Goal: Task Accomplishment & Management: Use online tool/utility

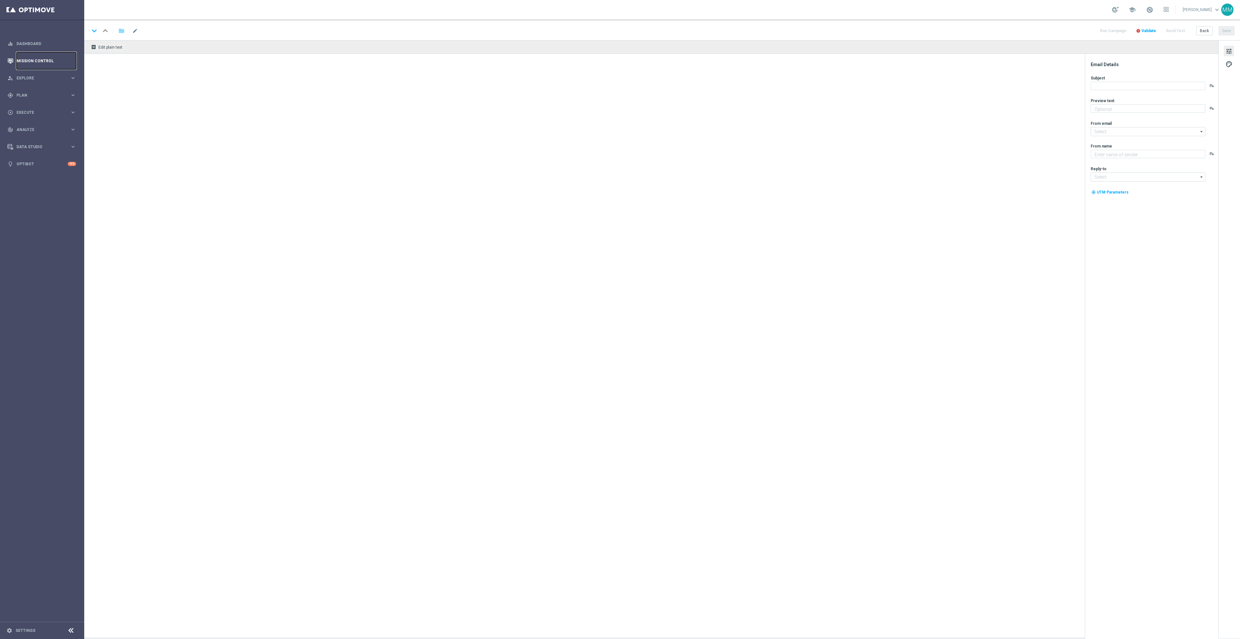
click at [52, 65] on link "Mission Control" at bounding box center [47, 60] width 60 height 17
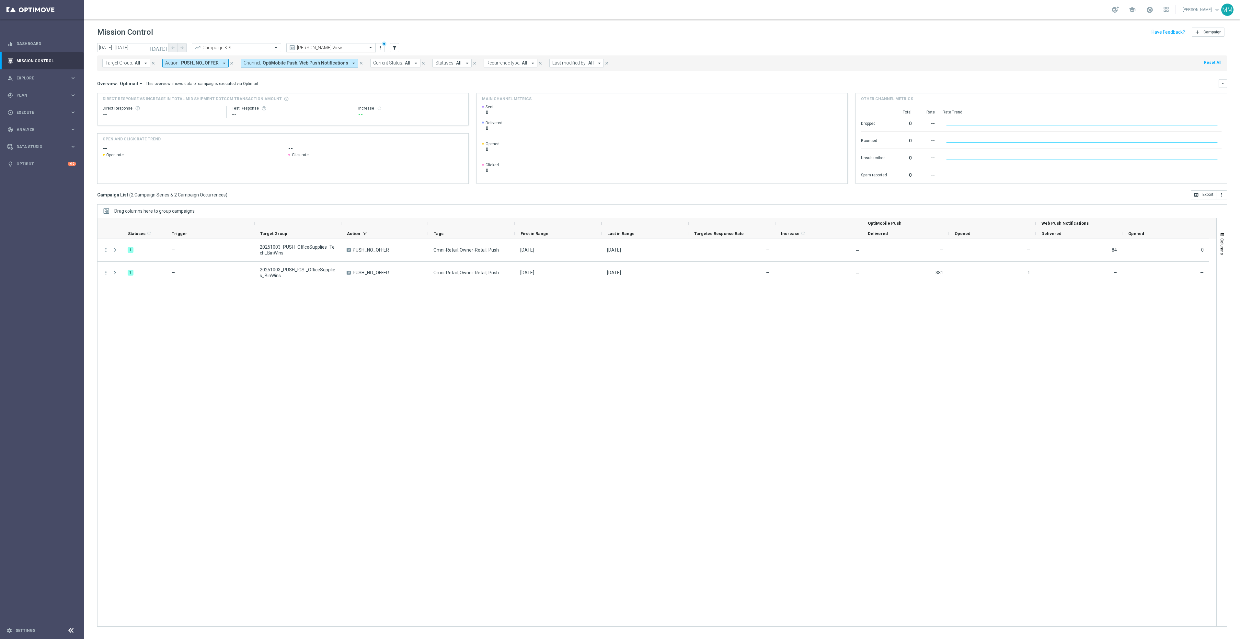
click at [304, 46] on input "text" at bounding box center [324, 48] width 69 height 6
click at [341, 100] on div "Email/Push Reporting" at bounding box center [331, 100] width 82 height 11
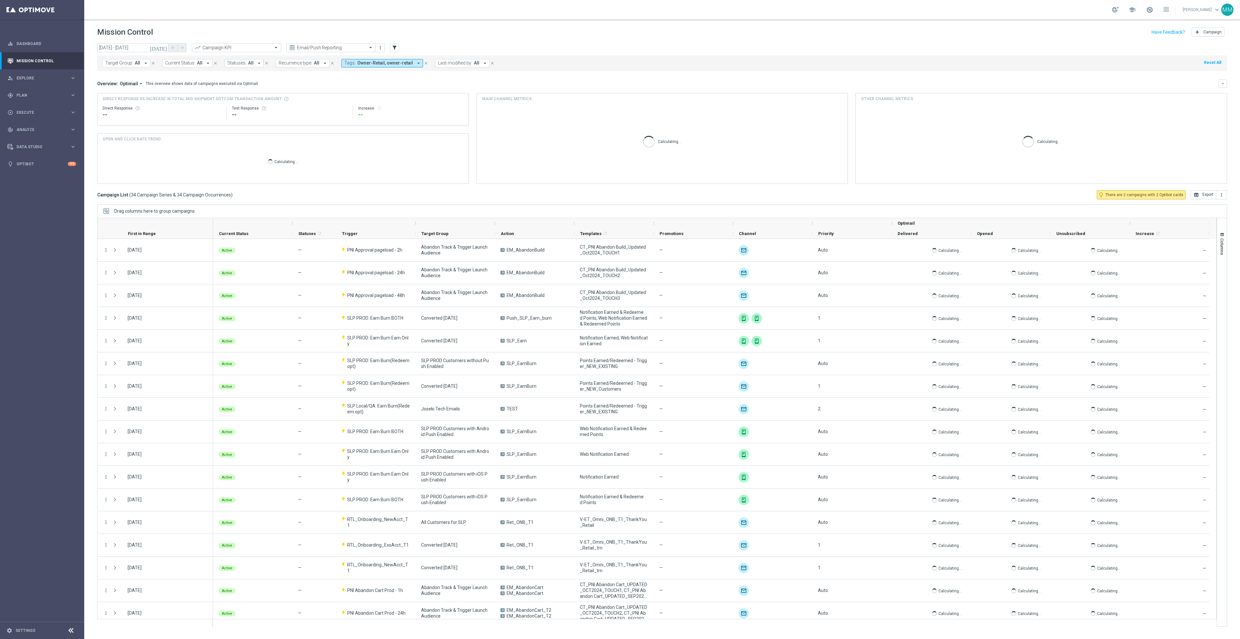
click at [465, 61] on span "Last modified by:" at bounding box center [455, 63] width 34 height 6
click at [509, 106] on div "[PERSON_NAME]" at bounding box center [495, 104] width 100 height 4
type input "[PERSON_NAME]"
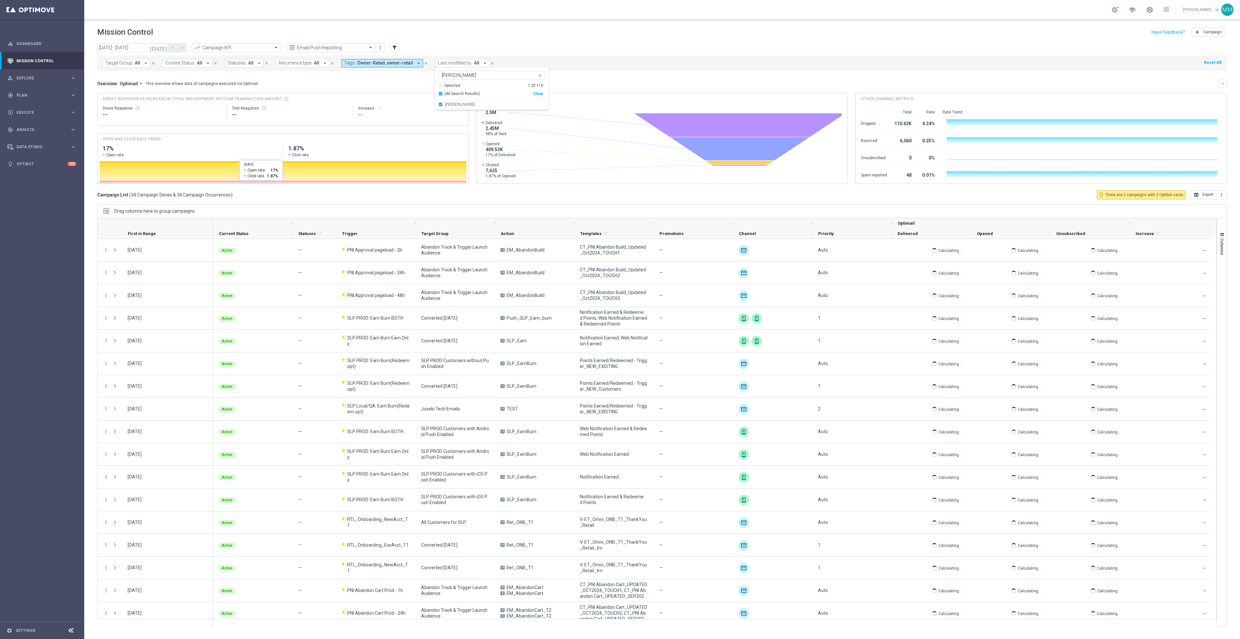
click at [568, 18] on div "school Mary Musialowski keyboard_arrow_down MM" at bounding box center [662, 9] width 1156 height 19
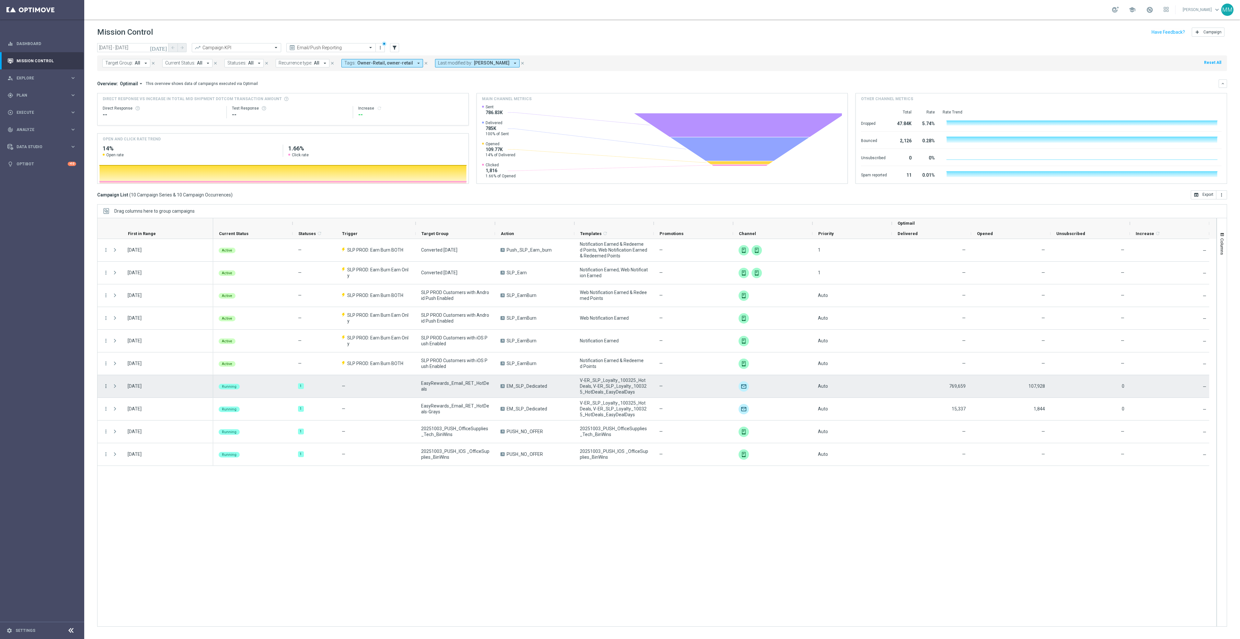
click at [105, 386] on icon "more_vert" at bounding box center [106, 386] width 6 height 6
click at [125, 440] on span "Duplicate and Edit" at bounding box center [135, 438] width 33 height 5
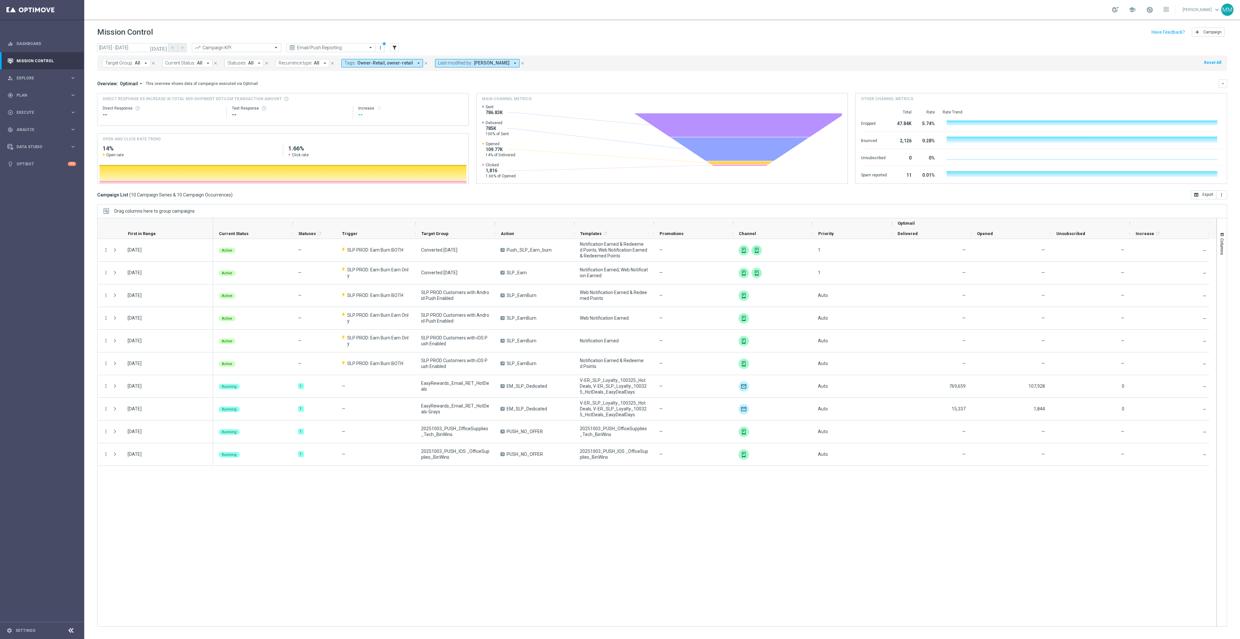
click at [498, 62] on span "[PERSON_NAME]" at bounding box center [492, 63] width 36 height 6
click at [483, 101] on div "John Bruzzese" at bounding box center [491, 104] width 107 height 10
type input "john"
click at [577, 55] on div "Target Group: All arrow_drop_down close Current Status: All arrow_drop_down clo…" at bounding box center [662, 63] width 1130 height 16
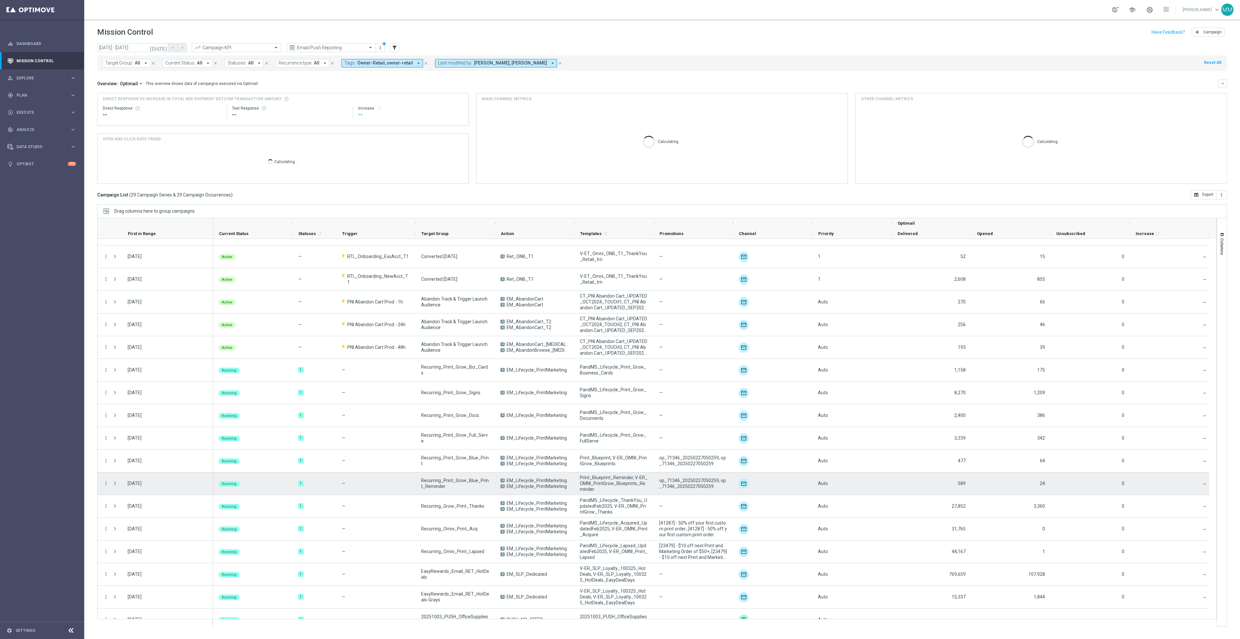
scroll to position [278, 0]
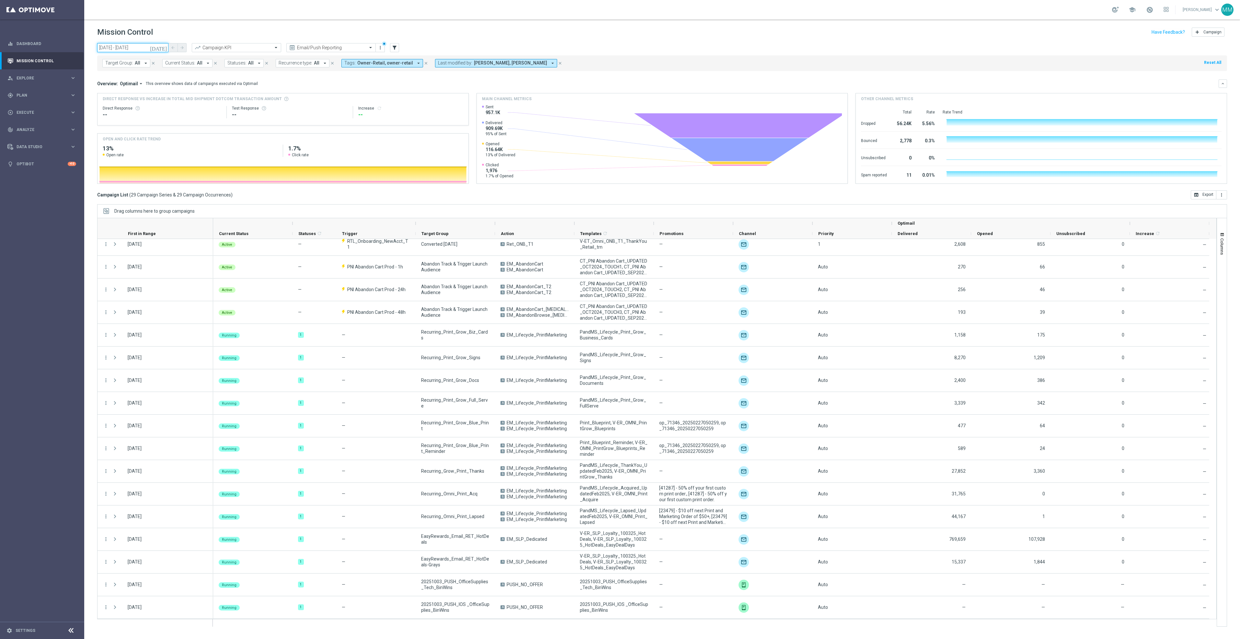
click at [121, 44] on input "03 Oct 2025 - 03 Oct 2025" at bounding box center [132, 47] width 71 height 9
click at [109, 63] on span "‹" at bounding box center [107, 63] width 8 height 8
click at [107, 82] on span "1" at bounding box center [111, 84] width 10 height 10
click at [121, 126] on span "30" at bounding box center [123, 126] width 10 height 10
type input "01 Sep 2025 - 30 Sep 2025"
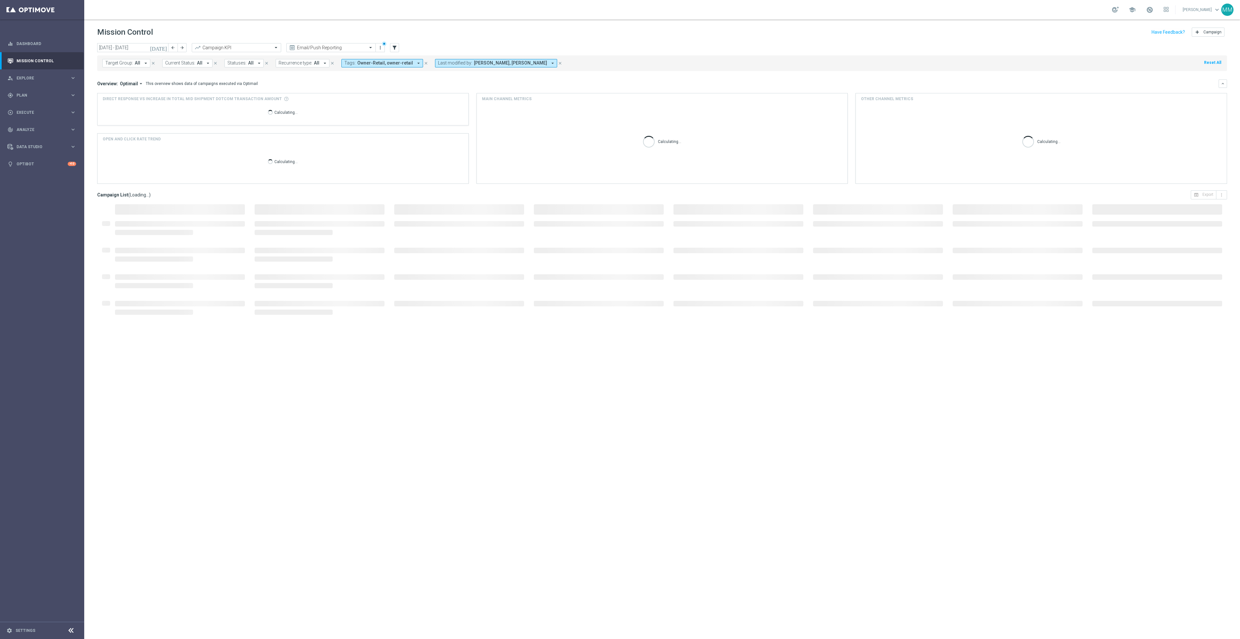
click at [423, 65] on button "close" at bounding box center [426, 63] width 6 height 7
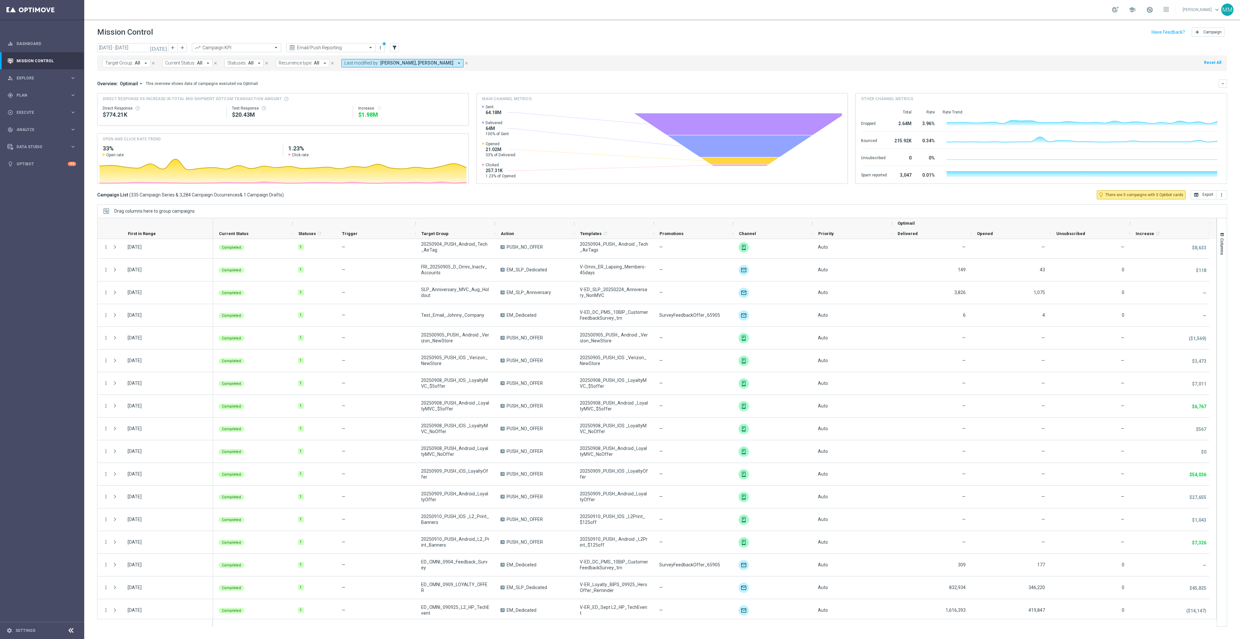
scroll to position [4895, 0]
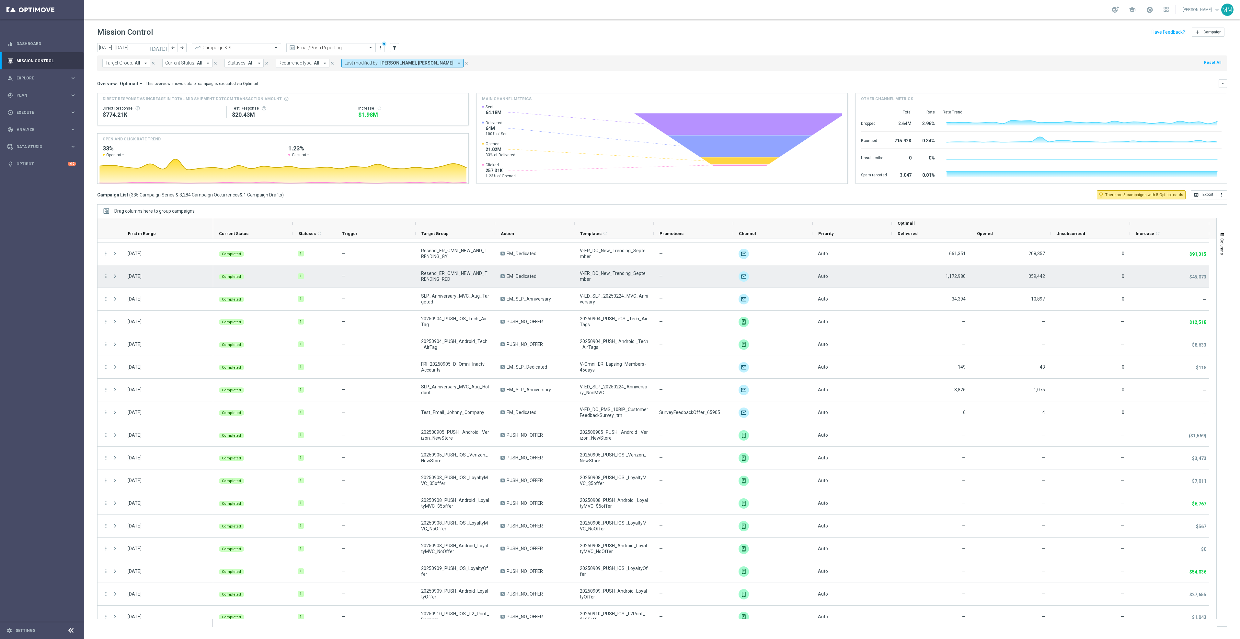
click at [106, 278] on icon "more_vert" at bounding box center [106, 276] width 6 height 6
click at [120, 328] on span "Duplicate and Edit" at bounding box center [135, 329] width 33 height 5
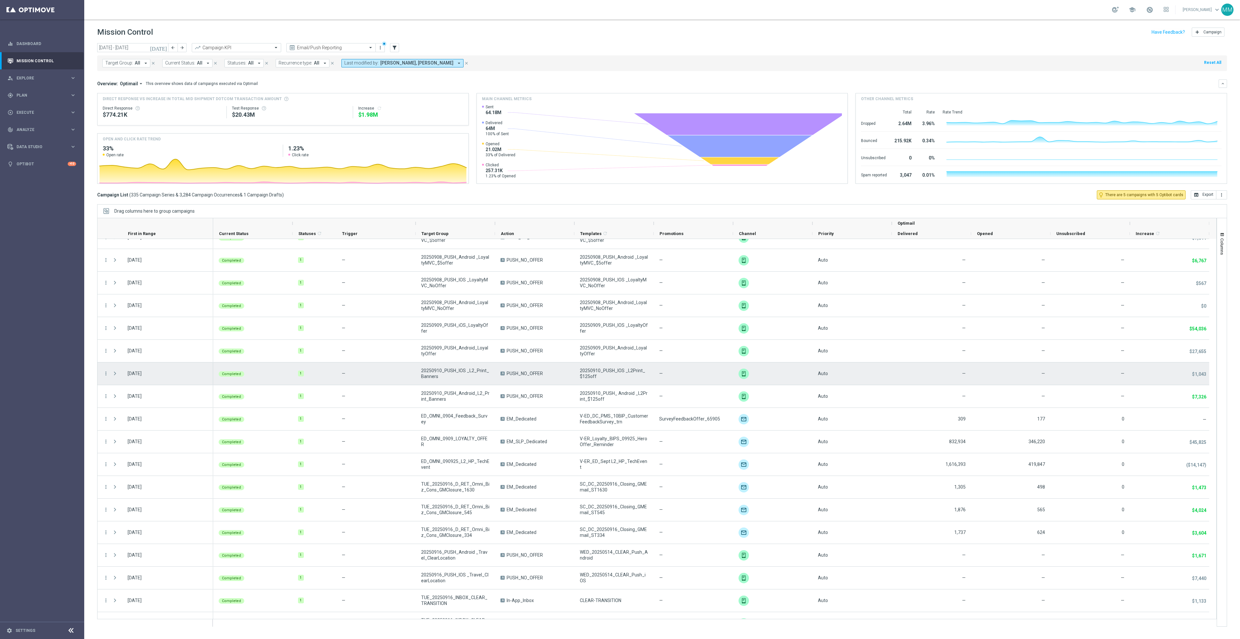
scroll to position [5235, 0]
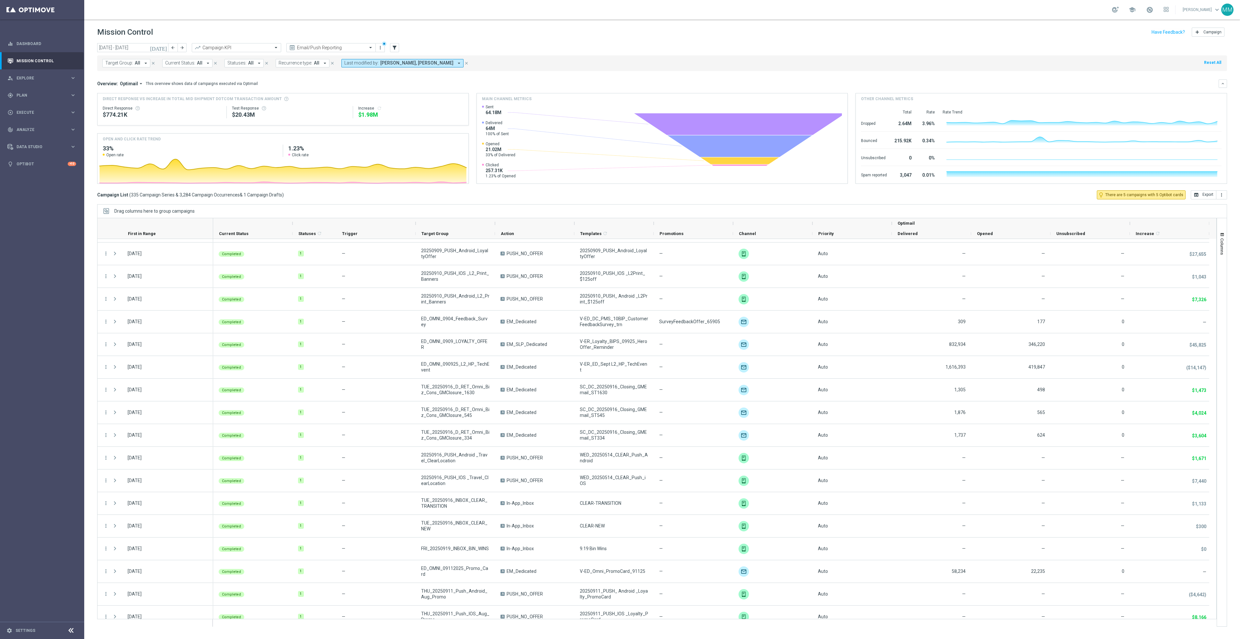
click at [420, 60] on span "John Bruzzese, Mary Musialowski" at bounding box center [416, 63] width 73 height 6
drag, startPoint x: 414, startPoint y: 107, endPoint x: 426, endPoint y: 107, distance: 12.0
click at [413, 107] on div "Neil Yetts" at bounding box center [398, 104] width 107 height 10
type input "neil"
click at [551, 38] on div "Mission Control add Campaign" at bounding box center [662, 32] width 1130 height 13
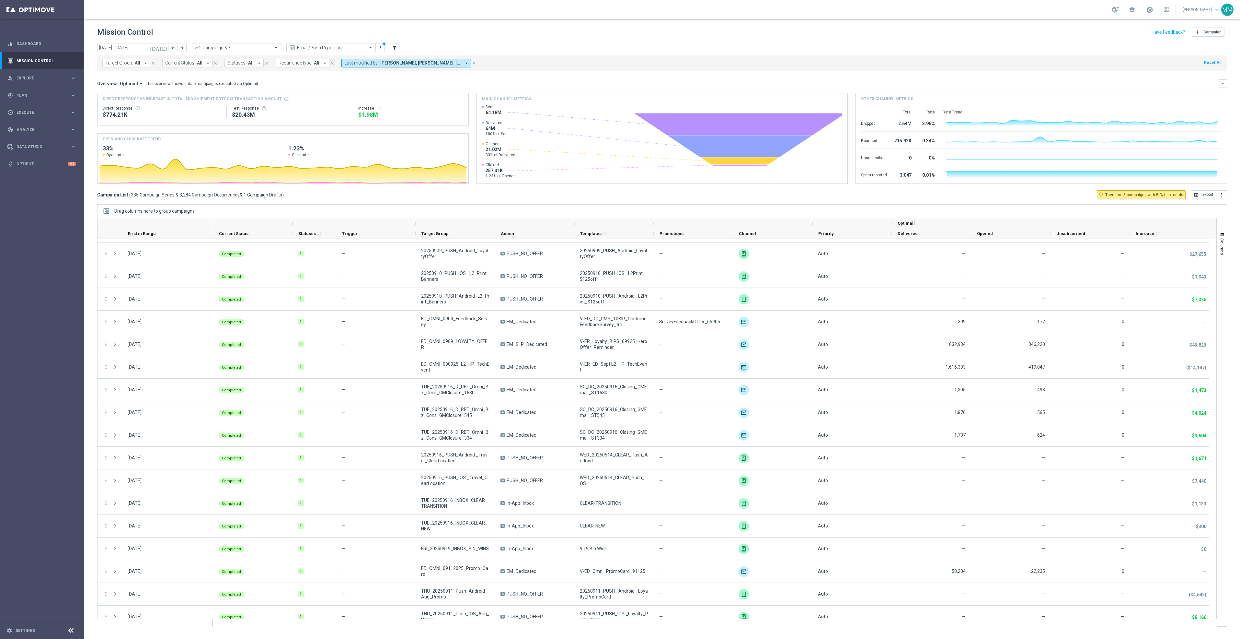
click at [545, 57] on div "Target Group: All arrow_drop_down close Current Status: All arrow_drop_down clo…" at bounding box center [662, 63] width 1130 height 16
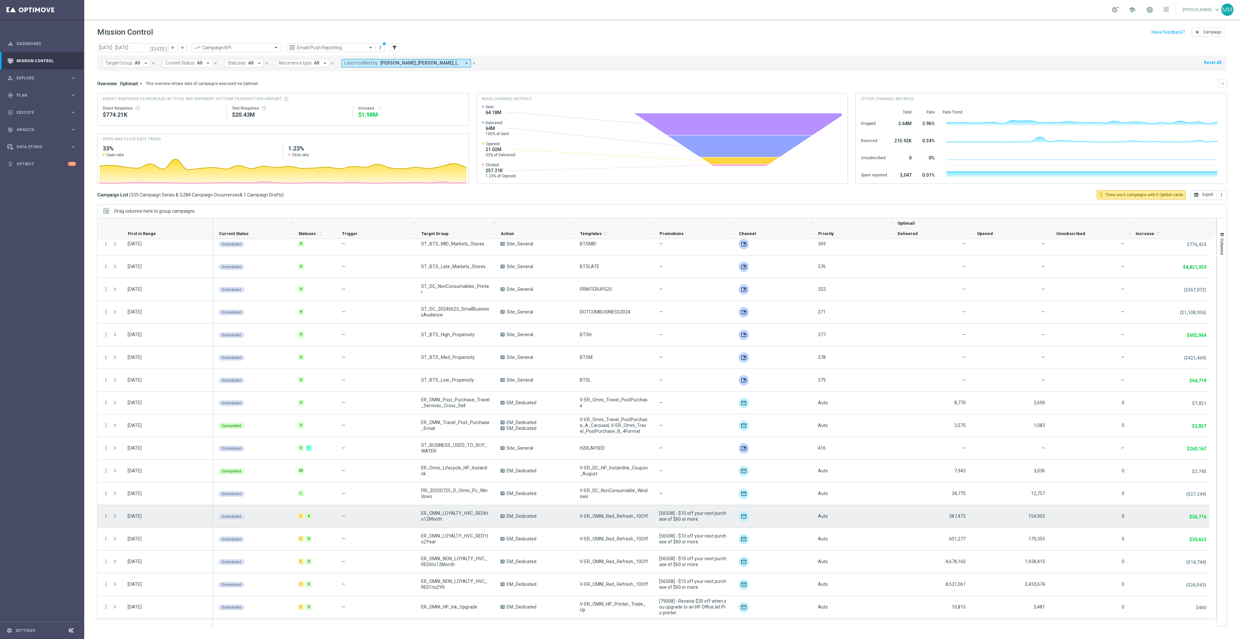
scroll to position [3680, 0]
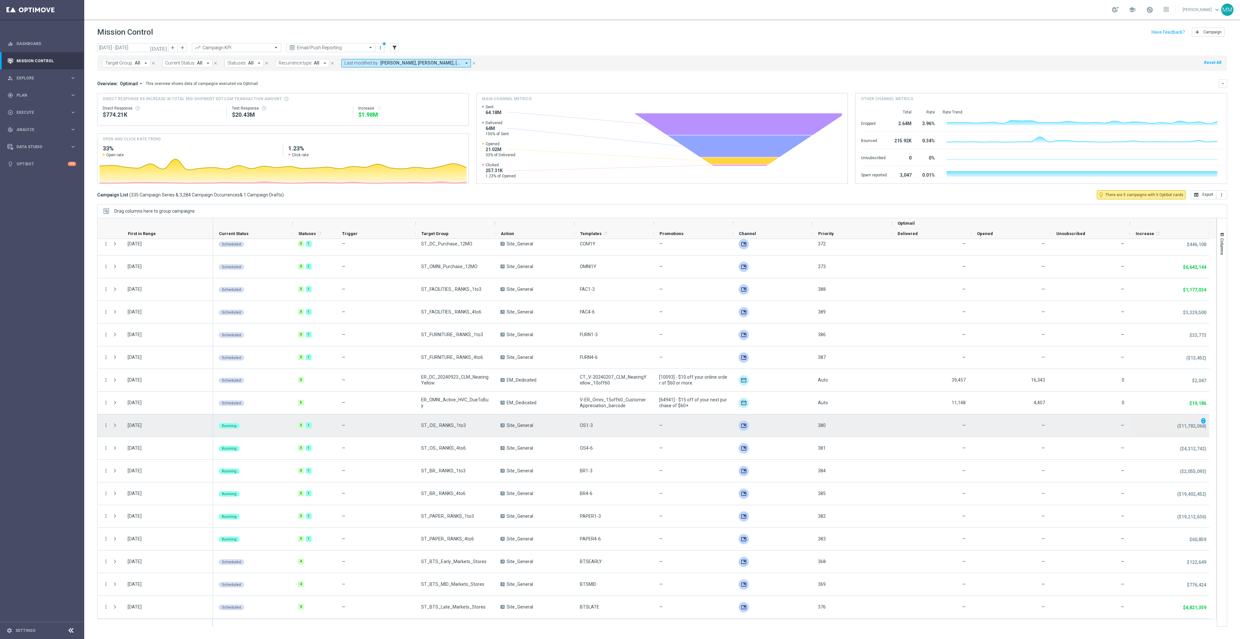
drag, startPoint x: 1207, startPoint y: 432, endPoint x: 1207, endPoint y: 424, distance: 7.8
click at [1207, 424] on div "($11,782,068) unfold_more" at bounding box center [1170, 426] width 76 height 20
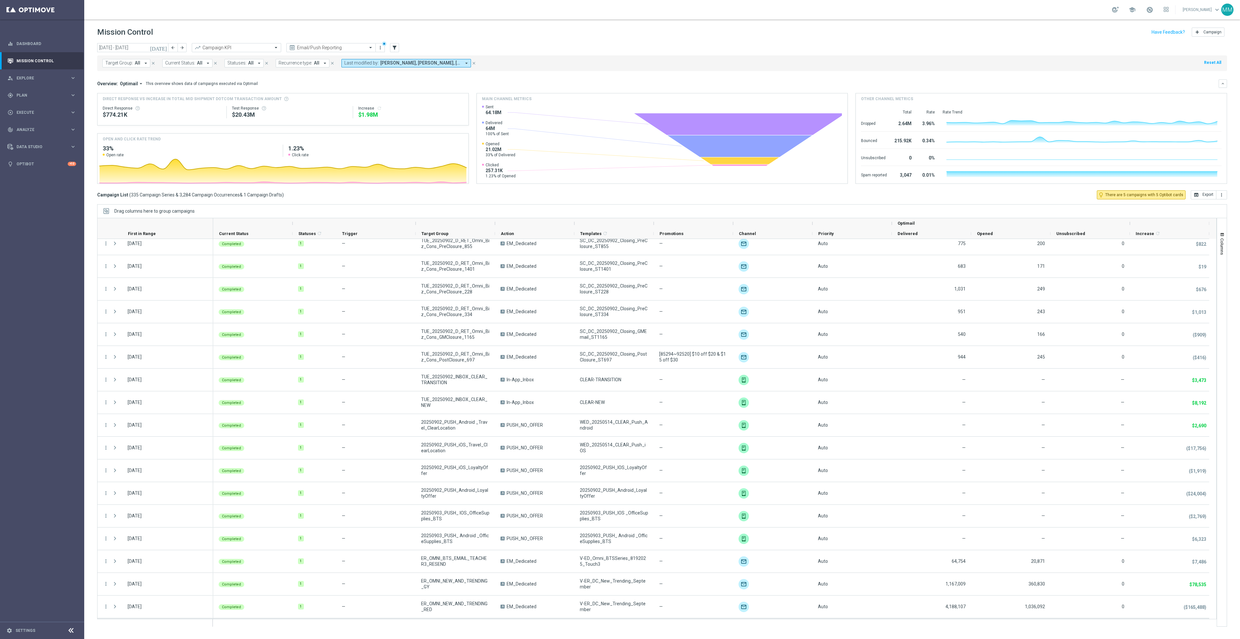
scroll to position [4762, 0]
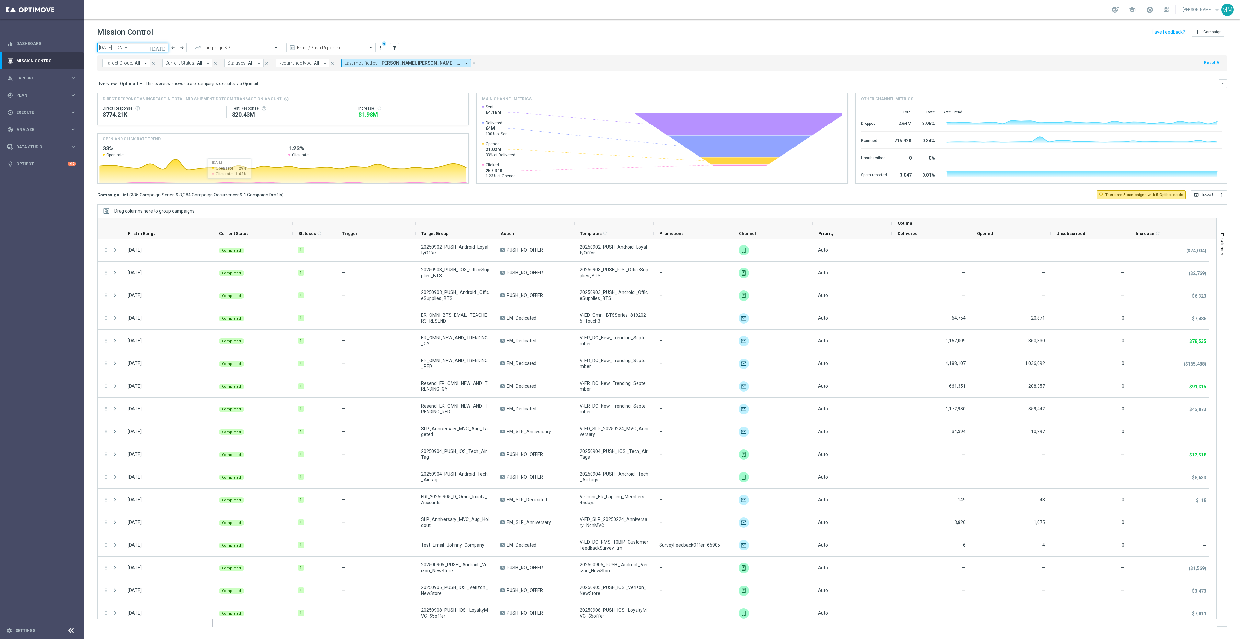
click at [154, 48] on input "01 Sep 2025 - 30 Sep 2025" at bounding box center [132, 47] width 71 height 9
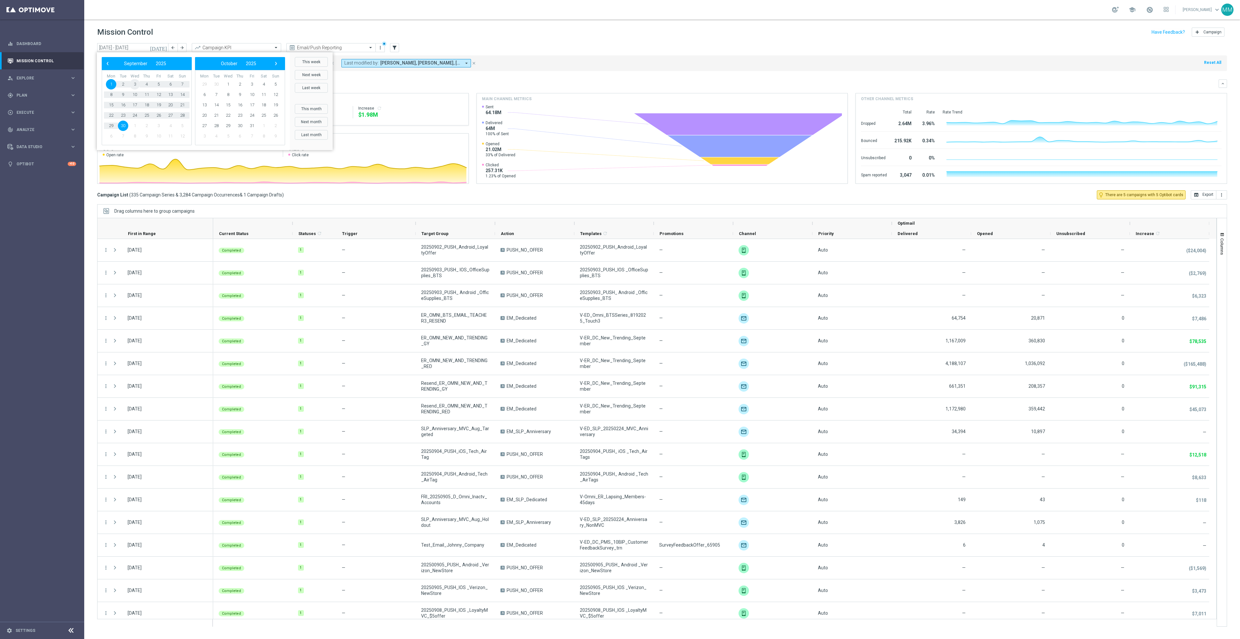
click at [136, 83] on span "3" at bounding box center [135, 84] width 10 height 10
click at [253, 82] on span "3" at bounding box center [252, 84] width 10 height 10
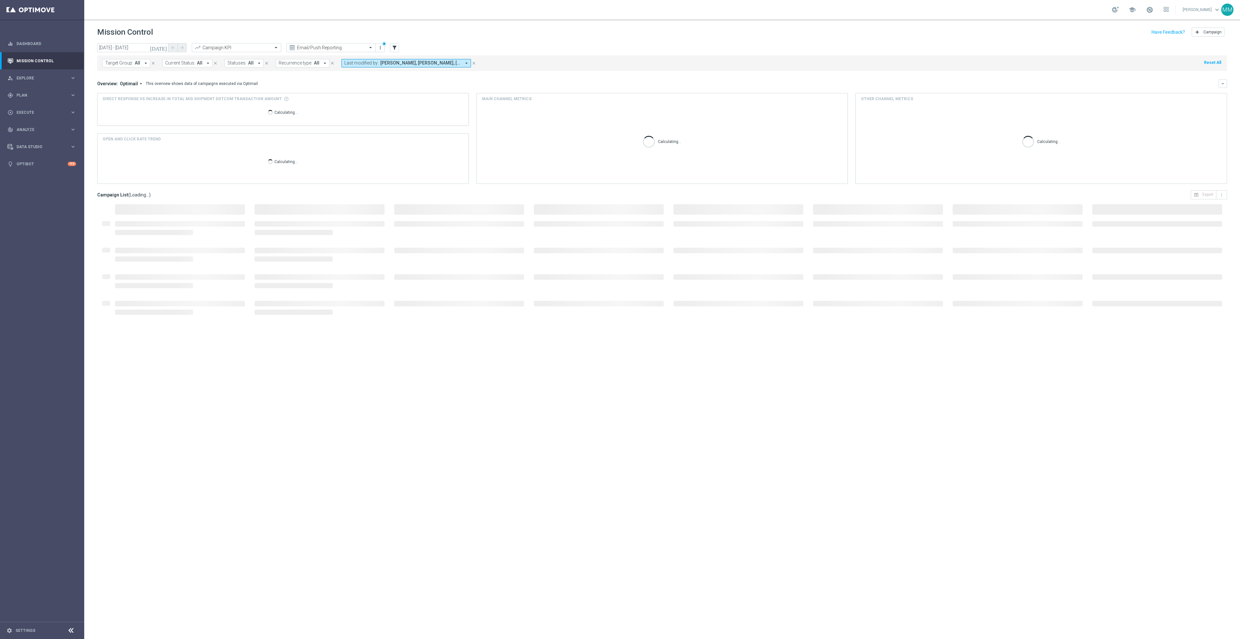
click at [253, 82] on div "Overview: Optimail arrow_drop_down This overview shows data of campaigns execut…" at bounding box center [658, 84] width 1122 height 6
drag, startPoint x: 253, startPoint y: 82, endPoint x: 159, endPoint y: 50, distance: 99.0
click at [159, 50] on input "03 Sep 2025 - 03 Oct 2025" at bounding box center [132, 47] width 71 height 9
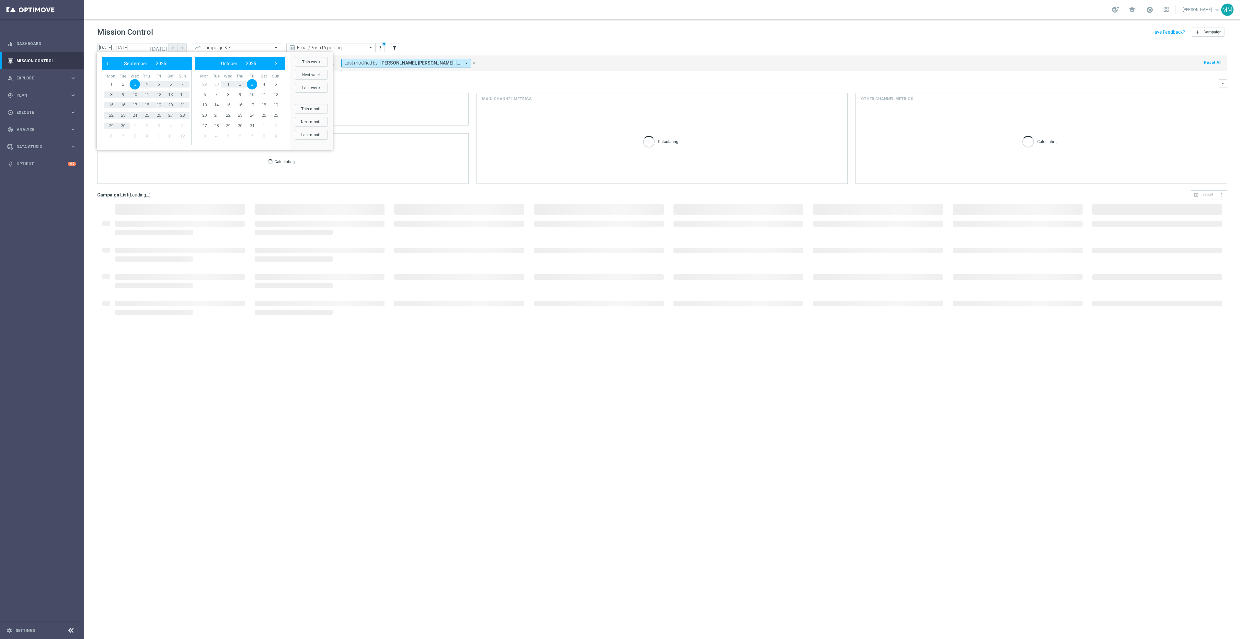
click at [251, 83] on span "3" at bounding box center [252, 84] width 10 height 10
click at [160, 85] on span "3" at bounding box center [159, 84] width 10 height 10
type input "03 Oct 2025 - 03 Oct 2025"
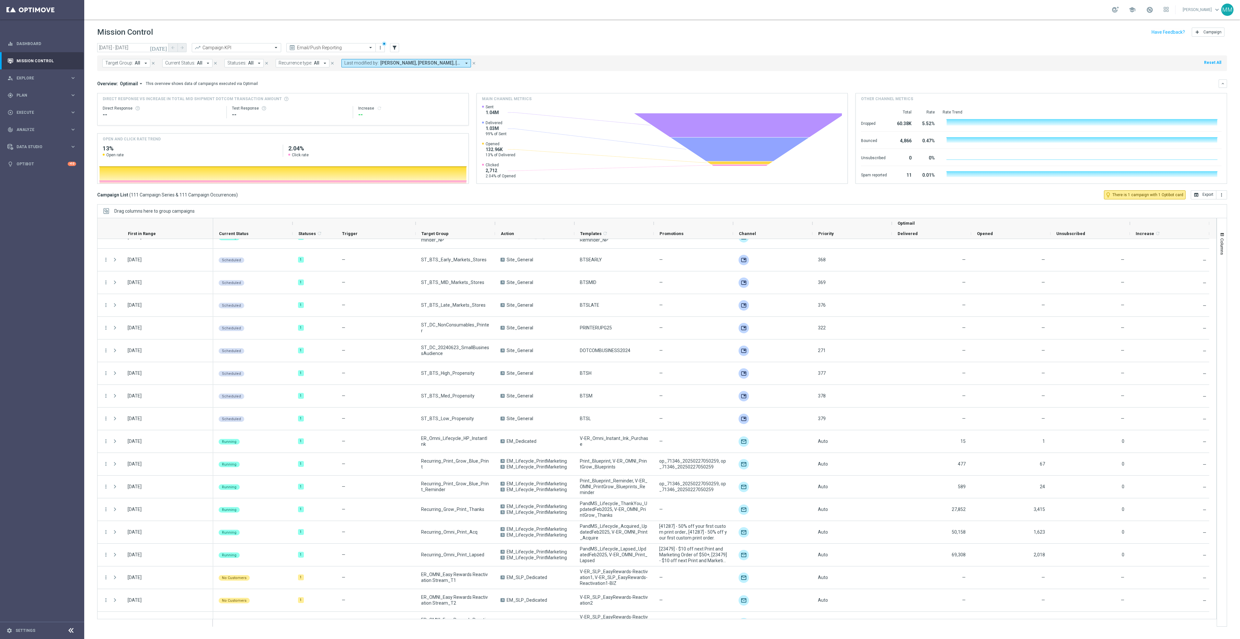
scroll to position [2138, 0]
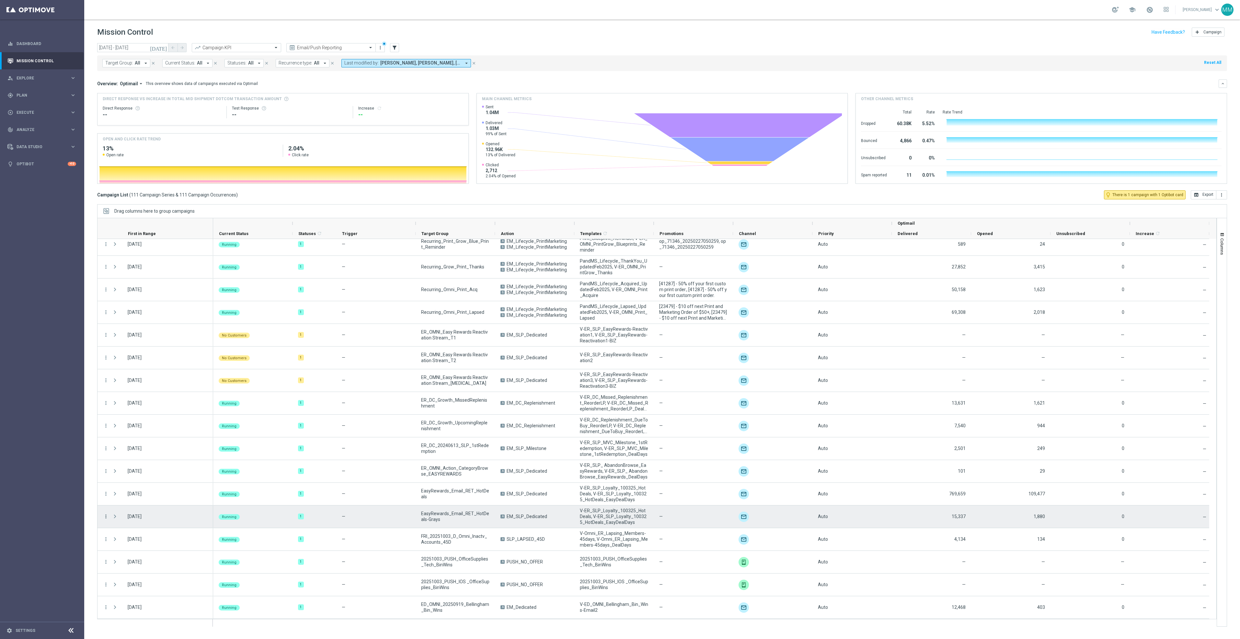
click at [104, 517] on icon "more_vert" at bounding box center [106, 516] width 6 height 6
click at [129, 567] on span "Duplicate and Edit" at bounding box center [135, 568] width 33 height 5
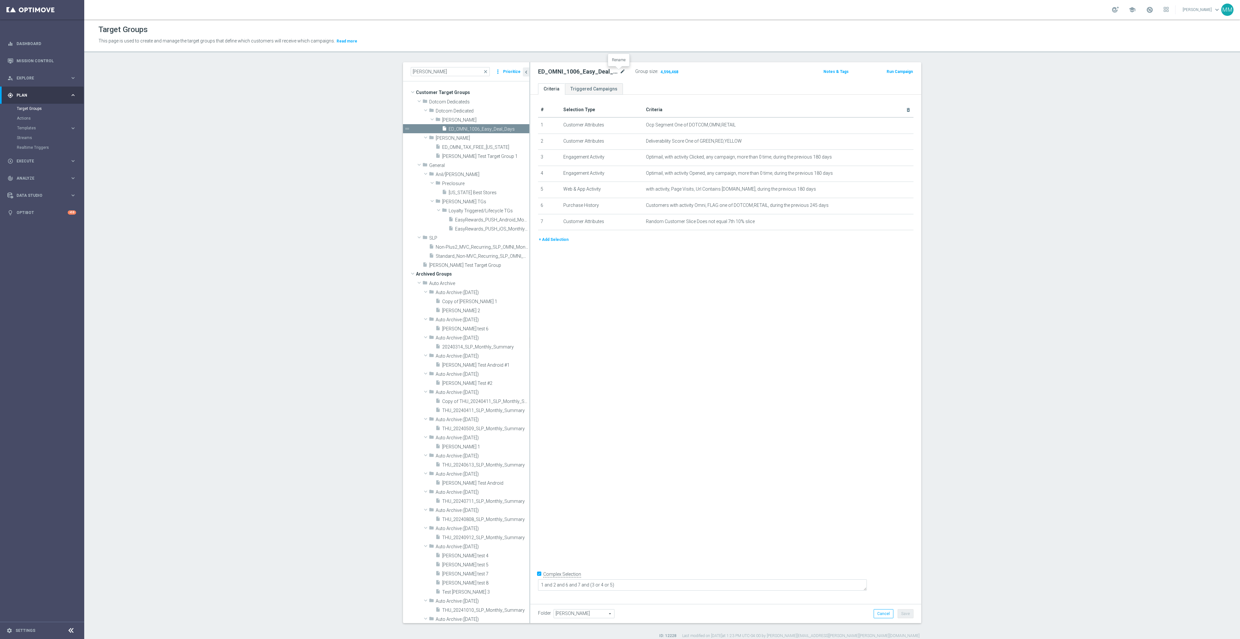
click at [620, 69] on icon "mode_edit" at bounding box center [623, 72] width 6 height 8
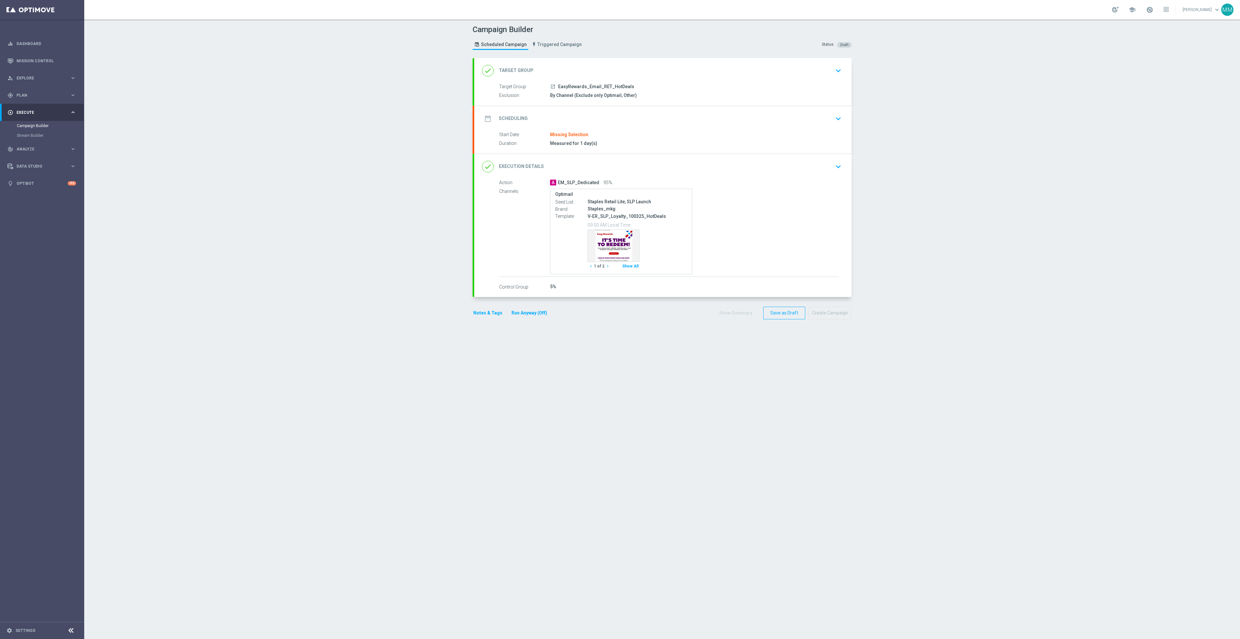
click at [649, 71] on div "done Target Group keyboard_arrow_down" at bounding box center [663, 70] width 362 height 12
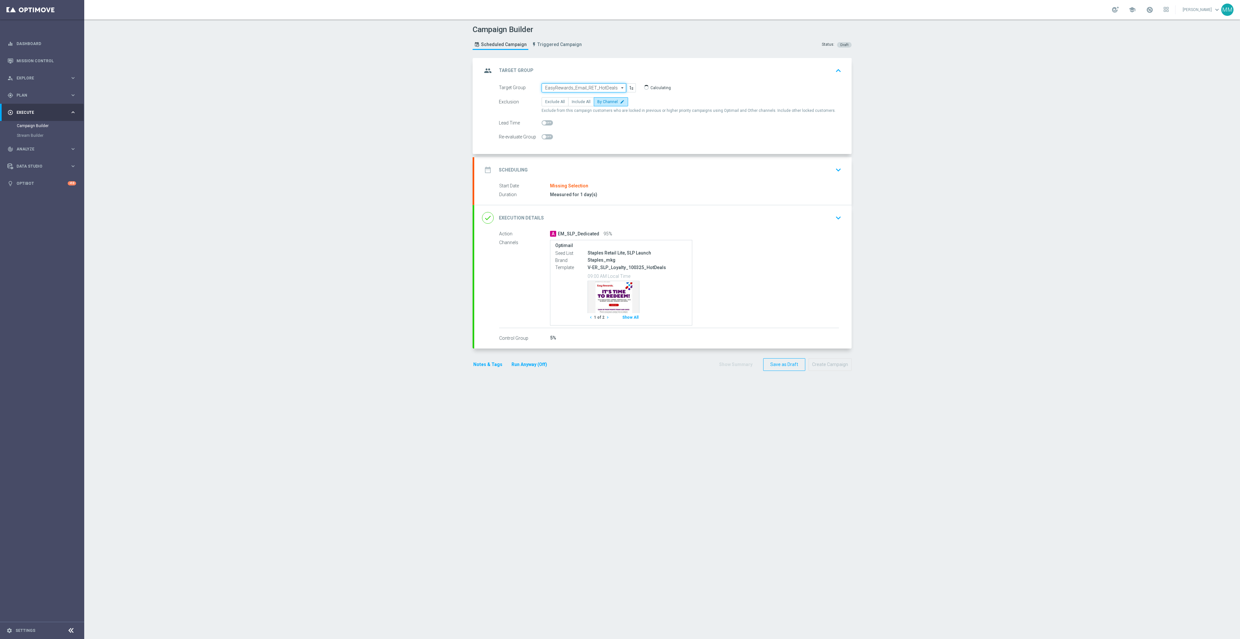
click at [588, 86] on input "EasyRewards_Email_RET_HotDeals" at bounding box center [584, 87] width 85 height 9
paste input "ED_OMNI_1006_Easy_Deal_Days"
click at [582, 95] on div "ED_OMNI_1006_Easy_Deal_Days" at bounding box center [574, 97] width 58 height 6
type input "ED_OMNI_1006_Easy_Deal_Days"
click at [572, 99] on span "Include All" at bounding box center [581, 101] width 19 height 5
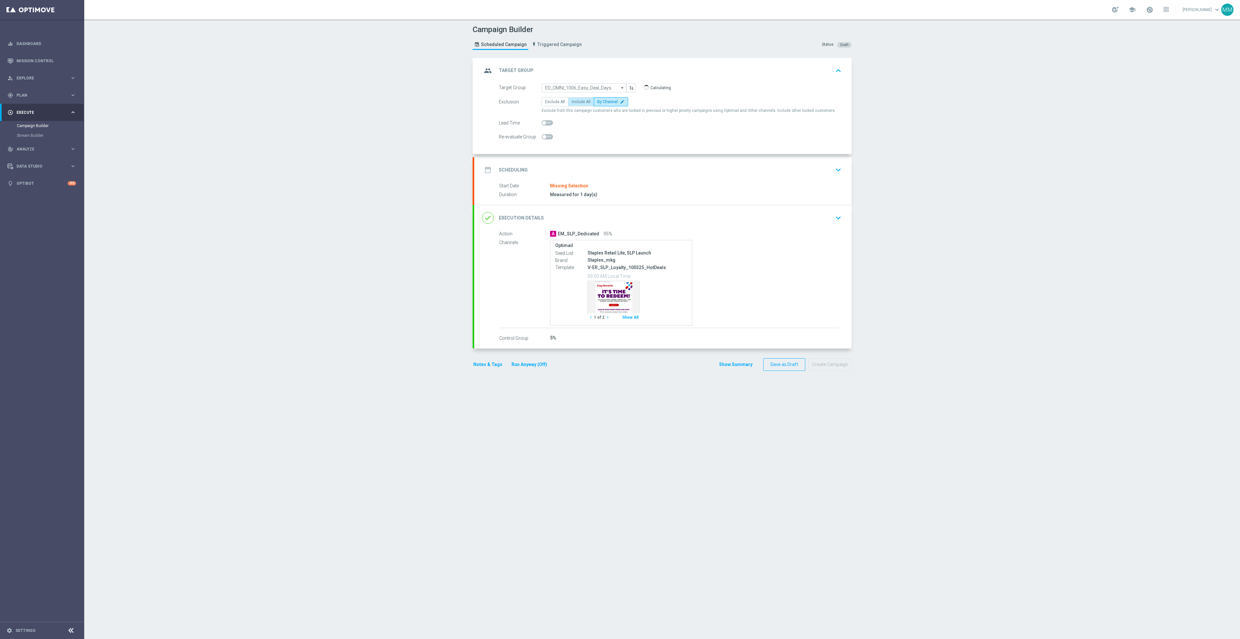
click at [572, 101] on input "Include All" at bounding box center [574, 103] width 4 height 4
radio input "true"
click at [696, 171] on div "date_range Scheduling keyboard_arrow_down" at bounding box center [663, 170] width 362 height 12
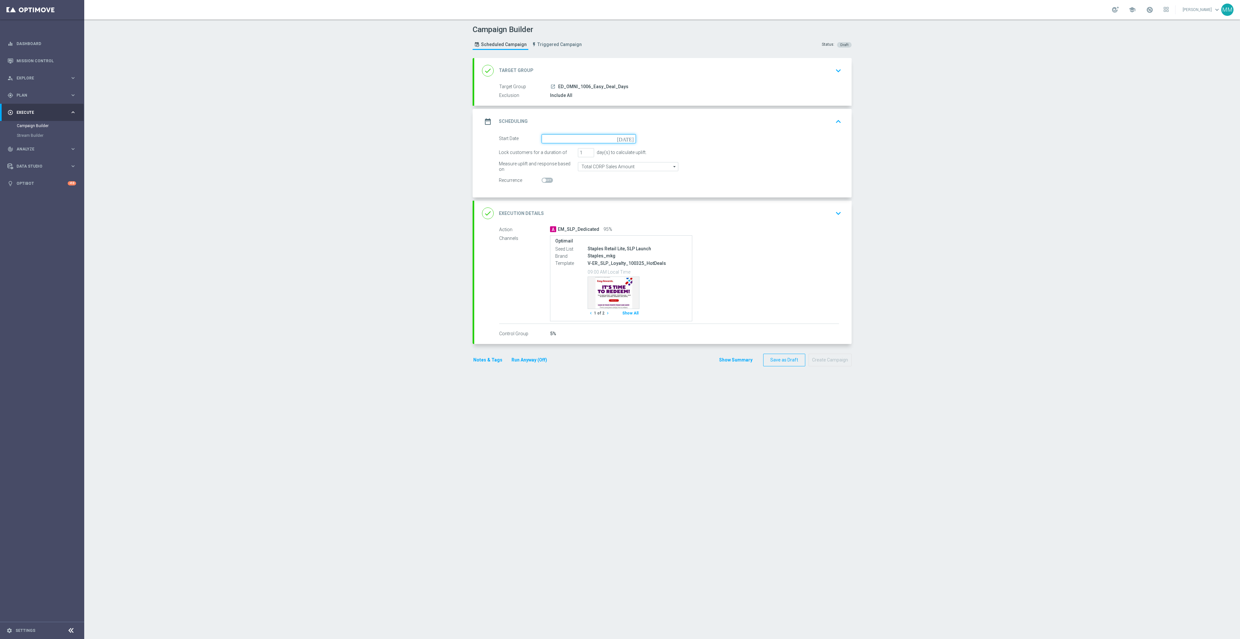
click at [583, 136] on input at bounding box center [589, 138] width 94 height 9
click at [551, 185] on span "6" at bounding box center [556, 185] width 10 height 10
type input "06 Oct 2025"
click at [812, 217] on div "done Execution Details keyboard_arrow_down" at bounding box center [663, 213] width 362 height 12
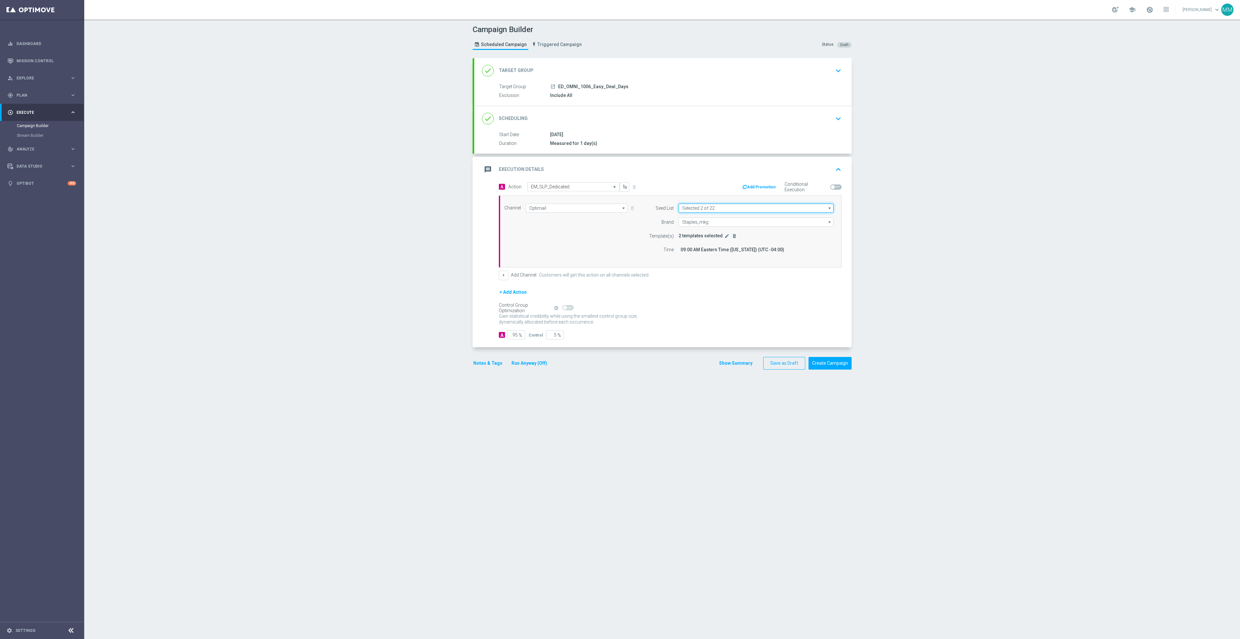
click at [713, 210] on input "Selected 2 of 22" at bounding box center [756, 207] width 155 height 9
click at [611, 240] on div "Channel Optimail Optimail arrow_drop_down Show Selected 1 of 30 Optimail" at bounding box center [669, 231] width 339 height 56
type input "Selected 2 of 22"
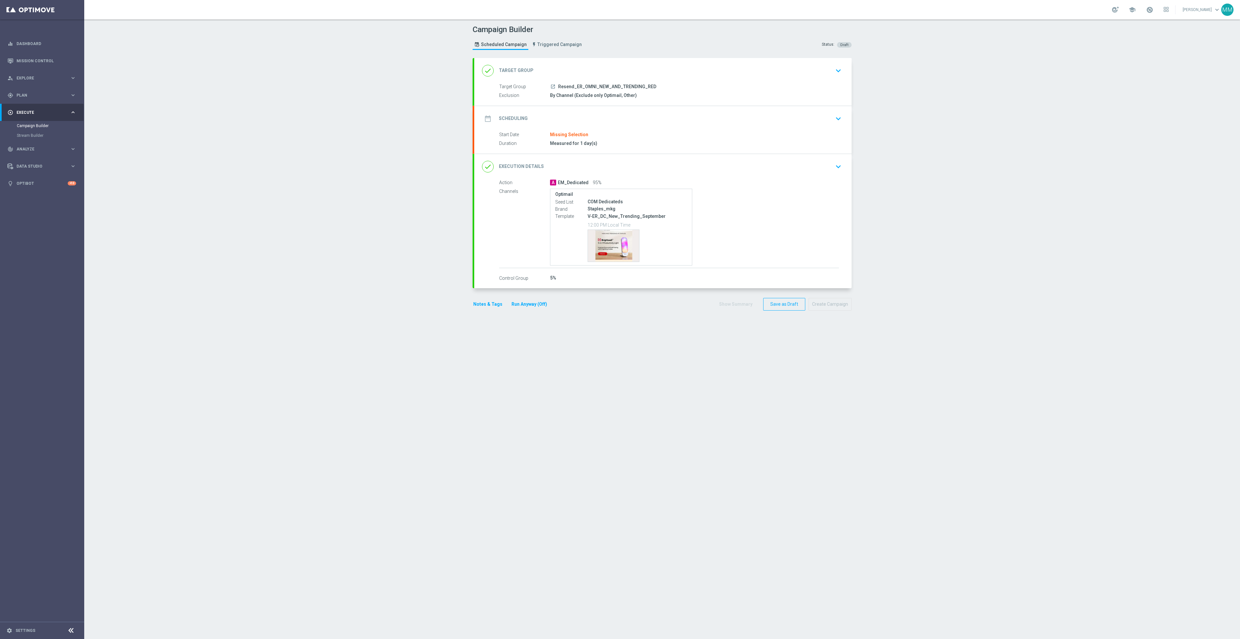
click at [709, 169] on div "done Execution Details keyboard_arrow_down" at bounding box center [663, 166] width 362 height 12
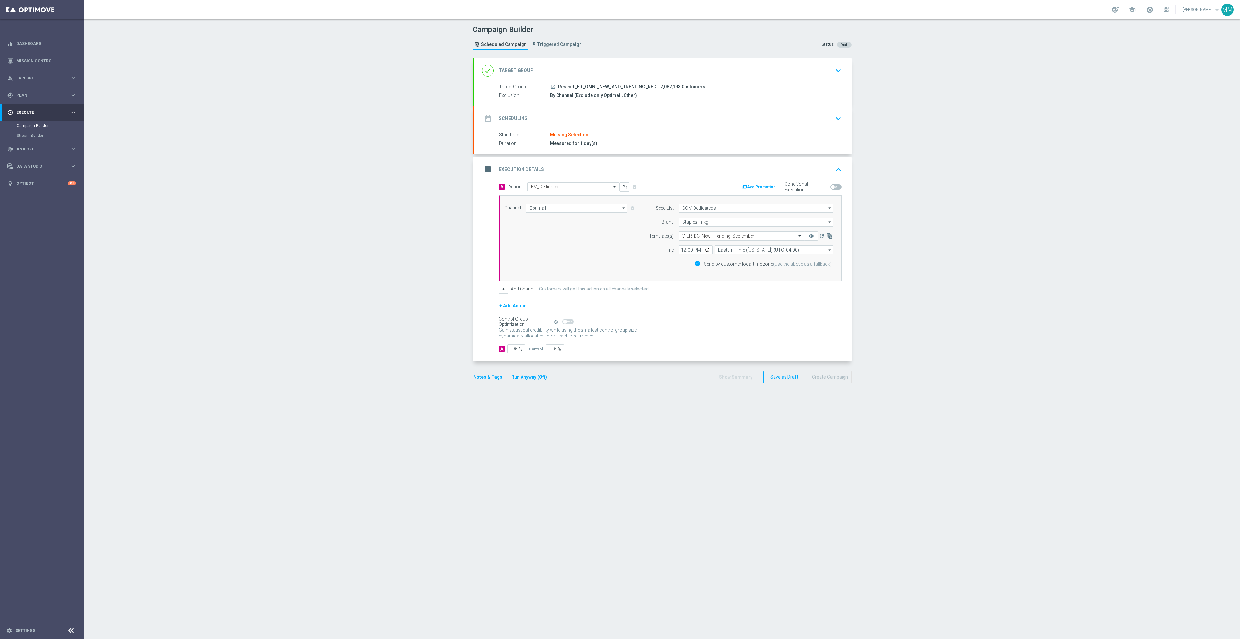
click at [834, 167] on icon "keyboard_arrow_up" at bounding box center [839, 170] width 10 height 10
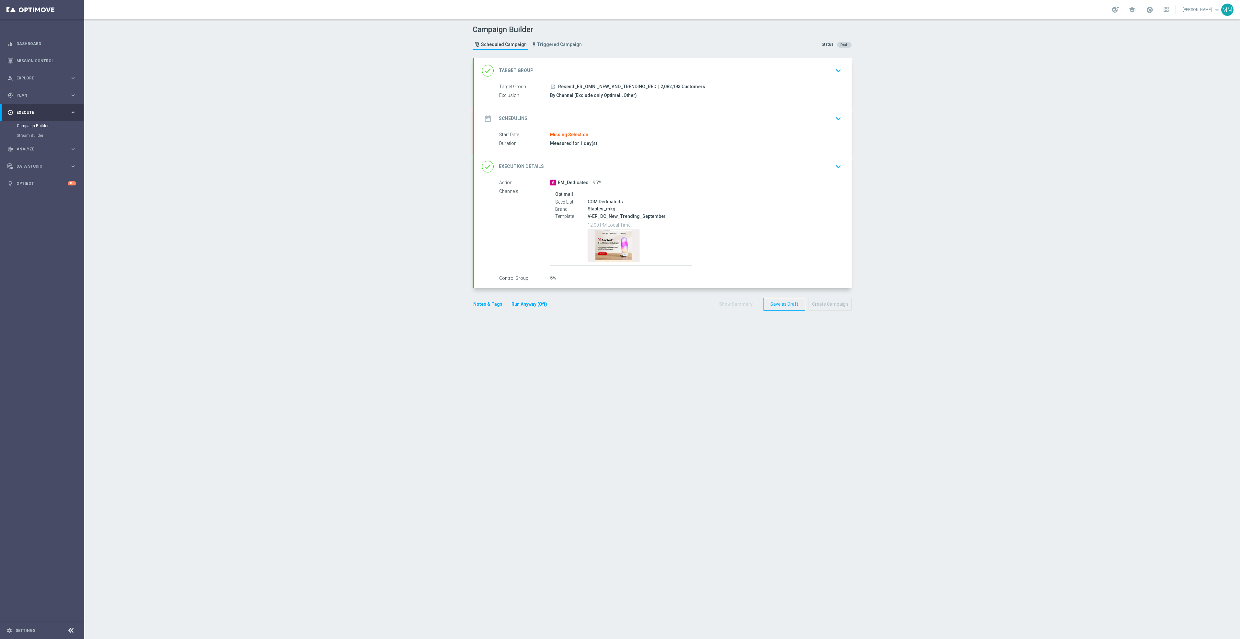
click at [768, 165] on div "done Execution Details keyboard_arrow_down" at bounding box center [663, 166] width 362 height 12
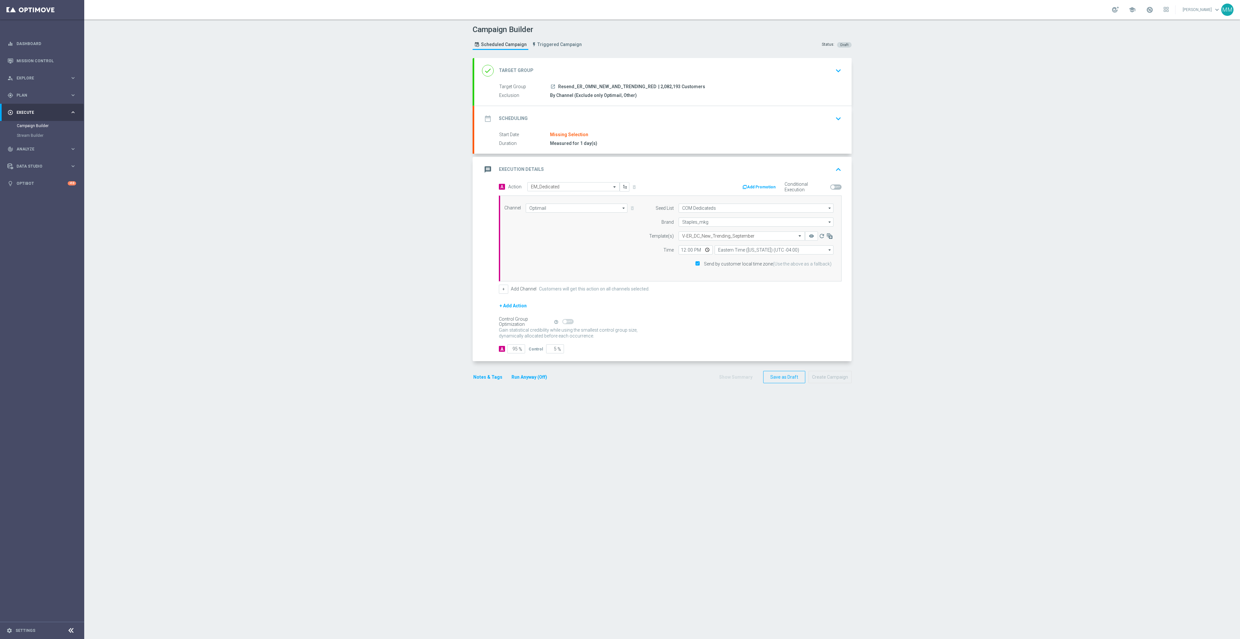
drag, startPoint x: 601, startPoint y: 120, endPoint x: 593, endPoint y: 127, distance: 10.3
click at [601, 120] on div "date_range Scheduling keyboard_arrow_down" at bounding box center [663, 118] width 362 height 12
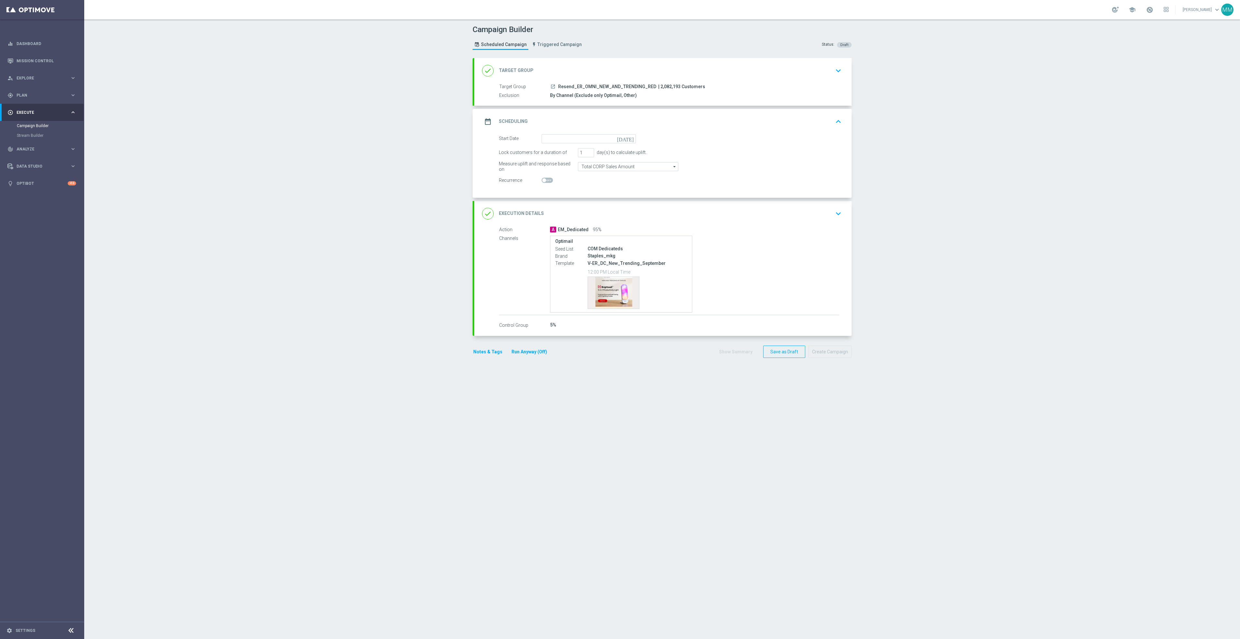
click at [577, 133] on div "date_range Scheduling keyboard_arrow_up Start Date Missing Selection Duration M…" at bounding box center [662, 153] width 377 height 89
click at [577, 137] on input at bounding box center [589, 138] width 94 height 9
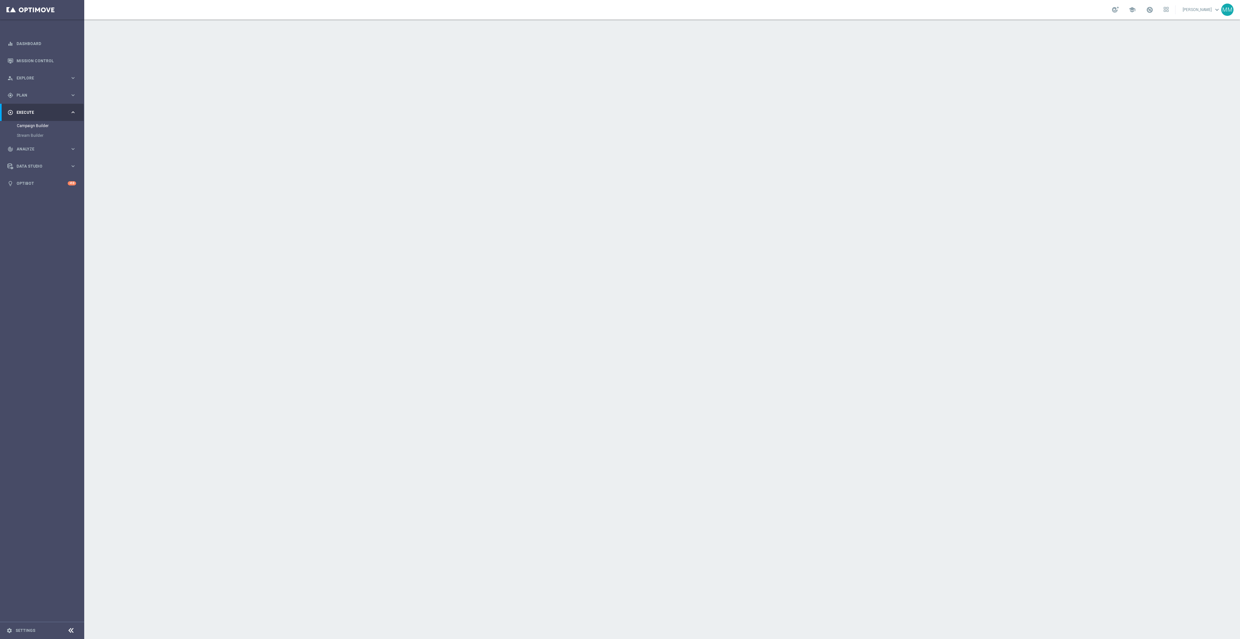
click at [745, 180] on div "A EM_SLP_Dedicated 95%" at bounding box center [694, 182] width 289 height 6
click at [788, 175] on div "done Execution Details keyboard_arrow_down" at bounding box center [662, 166] width 377 height 25
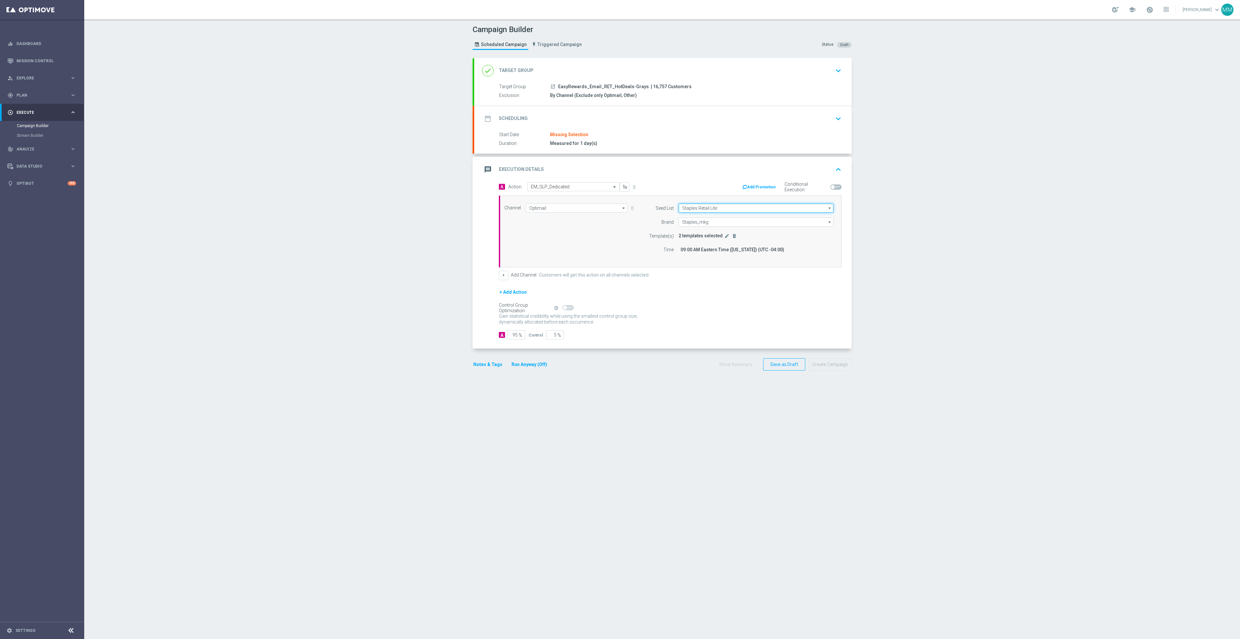
click at [727, 210] on input "Staples Retail Lite" at bounding box center [756, 207] width 155 height 9
click at [727, 210] on input at bounding box center [756, 207] width 155 height 9
click at [616, 233] on div "Channel Optimail Optimail arrow_drop_down Show Selected 1 of 30 Optimail" at bounding box center [669, 231] width 339 height 56
type input "Staples Retail Lite"
click at [710, 205] on input "Staples Retail Lite" at bounding box center [756, 207] width 155 height 9
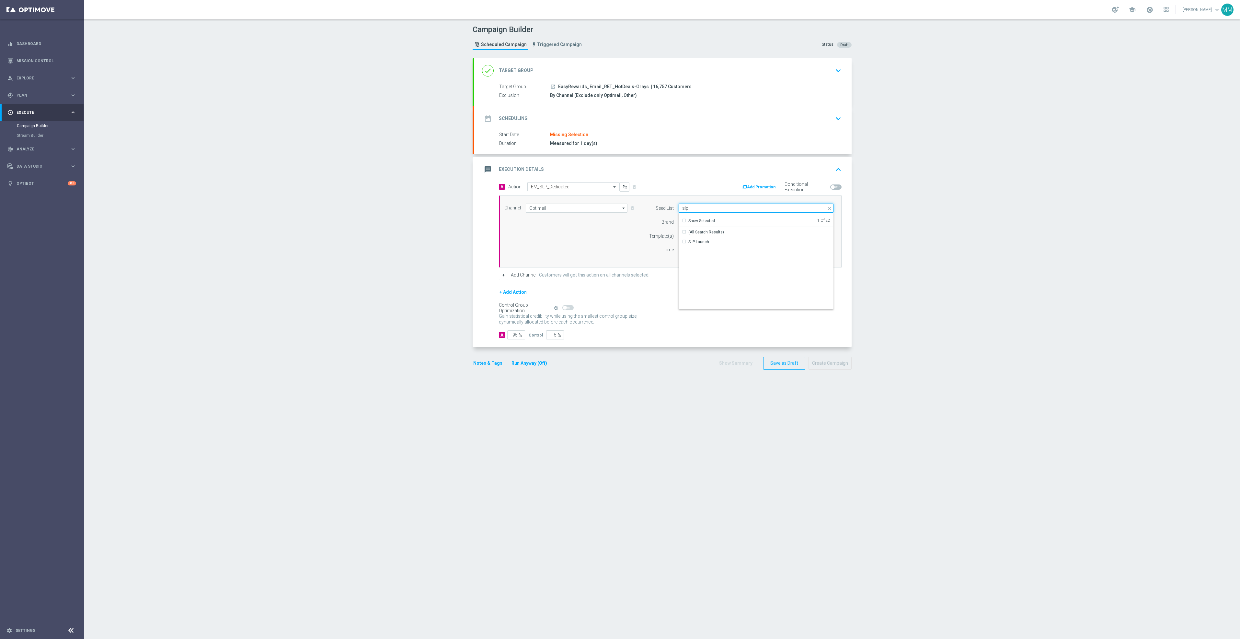
type input "slp"
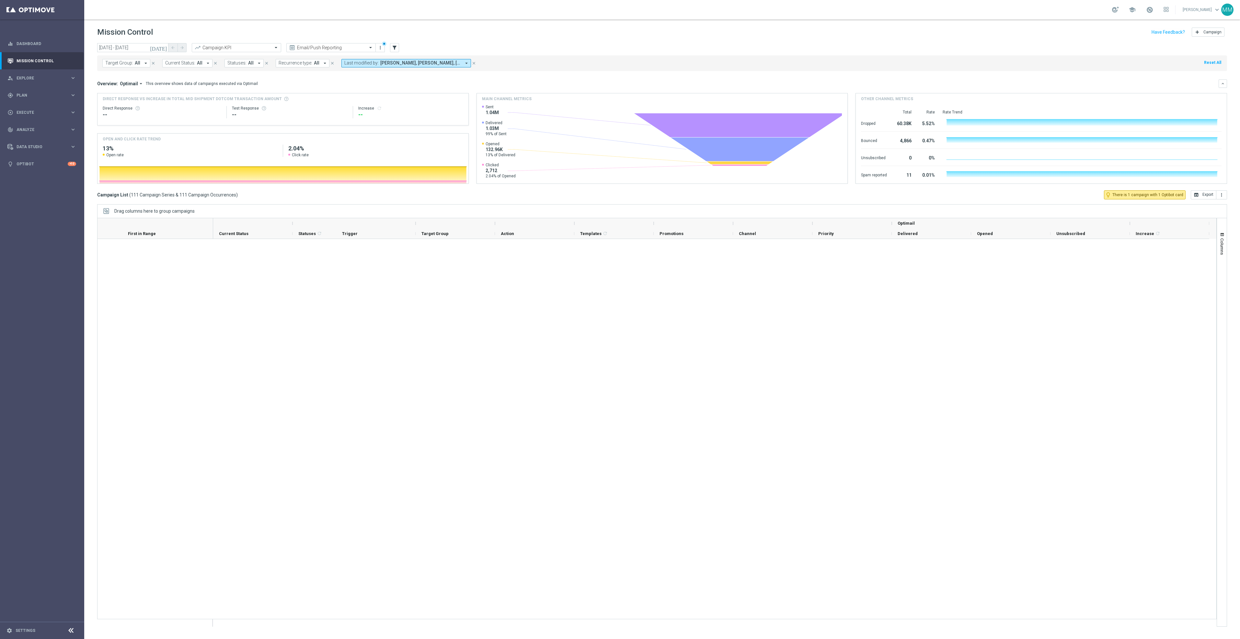
scroll to position [2138, 0]
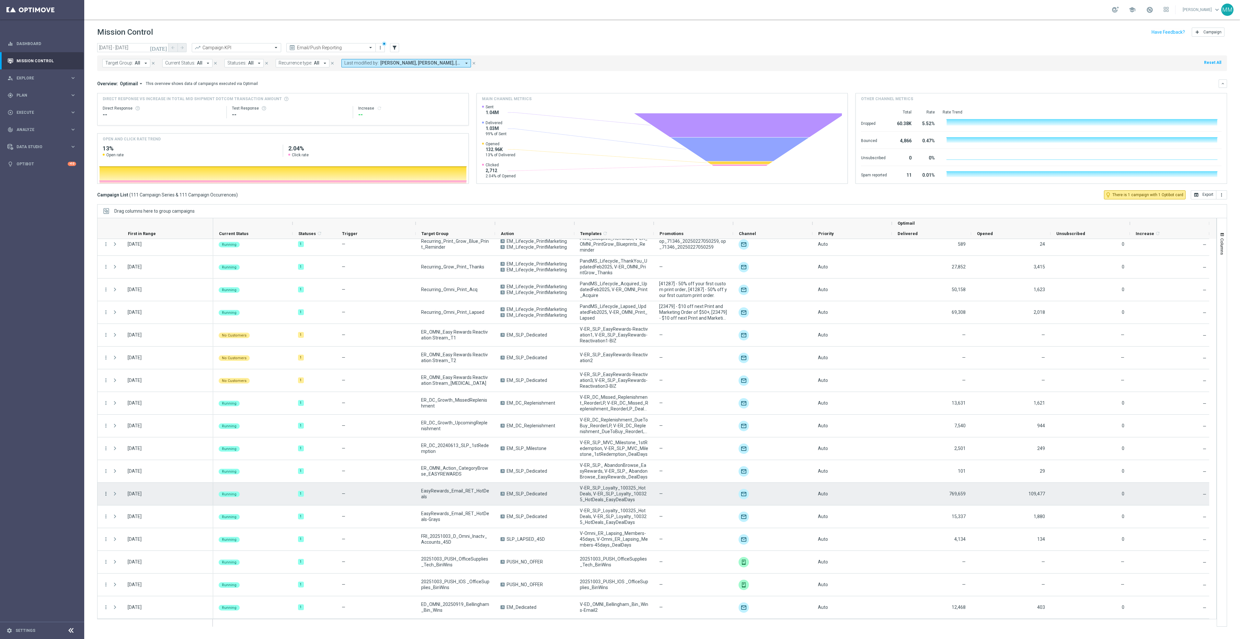
click at [106, 493] on icon "more_vert" at bounding box center [106, 493] width 6 height 6
click at [155, 545] on div "Duplicate and Edit" at bounding box center [149, 545] width 60 height 5
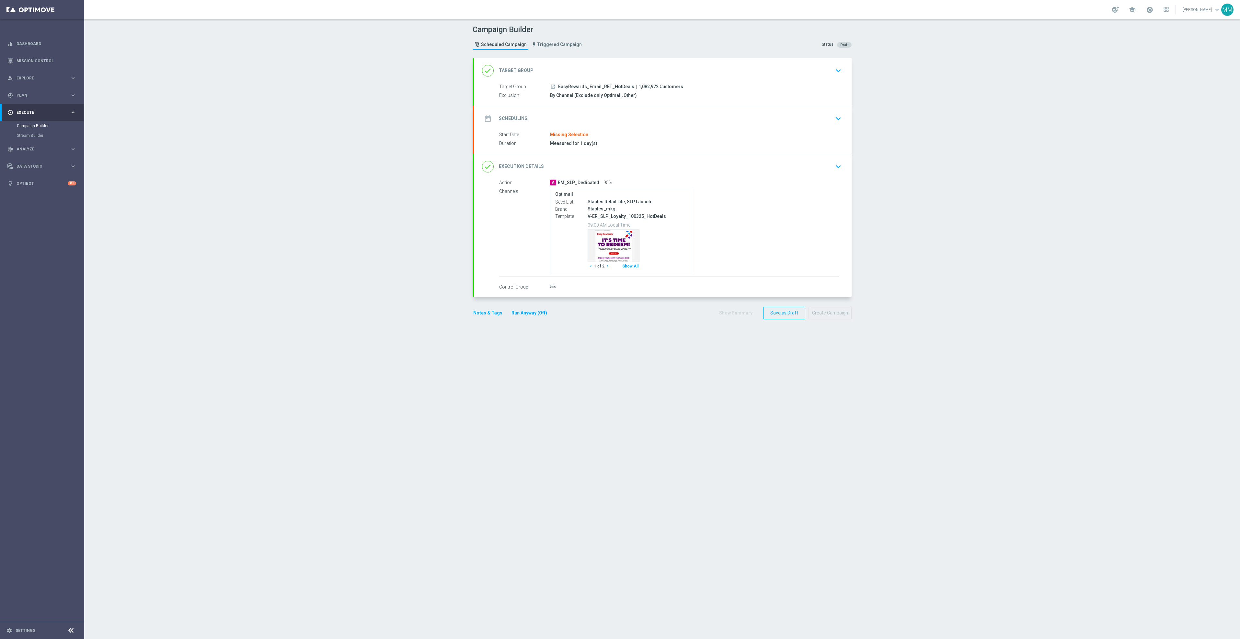
click at [701, 70] on div "done Target Group keyboard_arrow_down" at bounding box center [663, 70] width 362 height 12
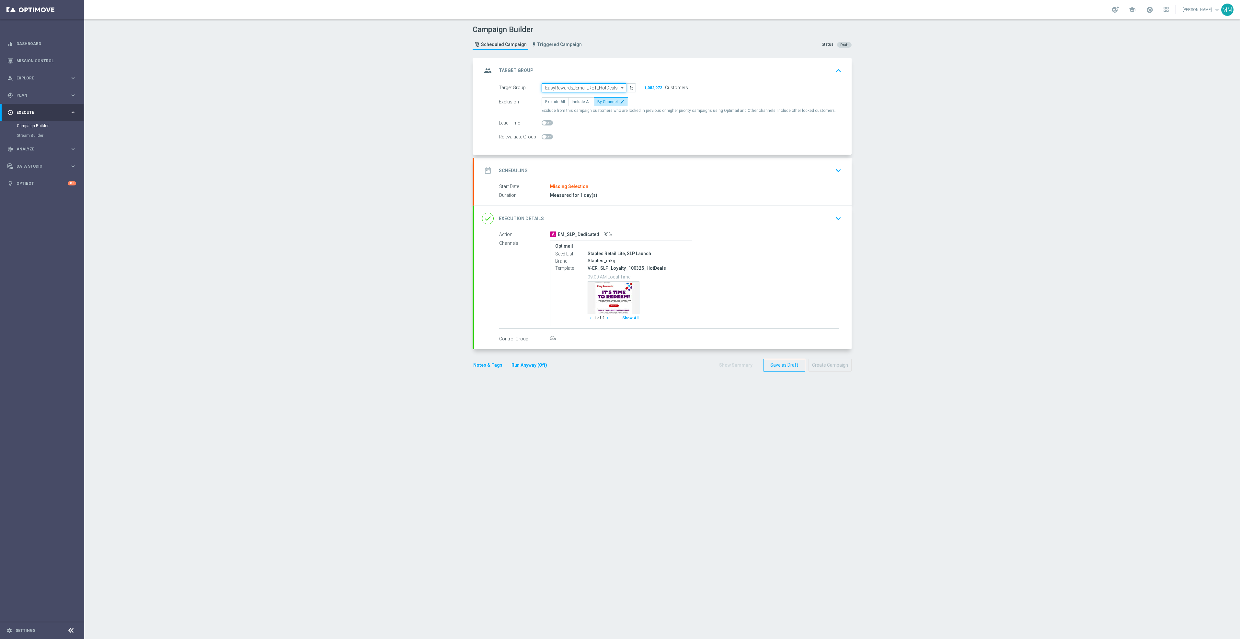
click at [600, 86] on input "EasyRewards_Email_RET_HotDeals" at bounding box center [584, 87] width 85 height 9
paste input "ED_OMNI_1006_Easy_Deal_Days"
click at [597, 101] on div "ED_OMNI_1006_Easy_Deal_Days" at bounding box center [584, 98] width 85 height 10
type input "ED_OMNI_1006_Easy_Deal_Days"
click at [580, 102] on span "Include All" at bounding box center [581, 101] width 19 height 5
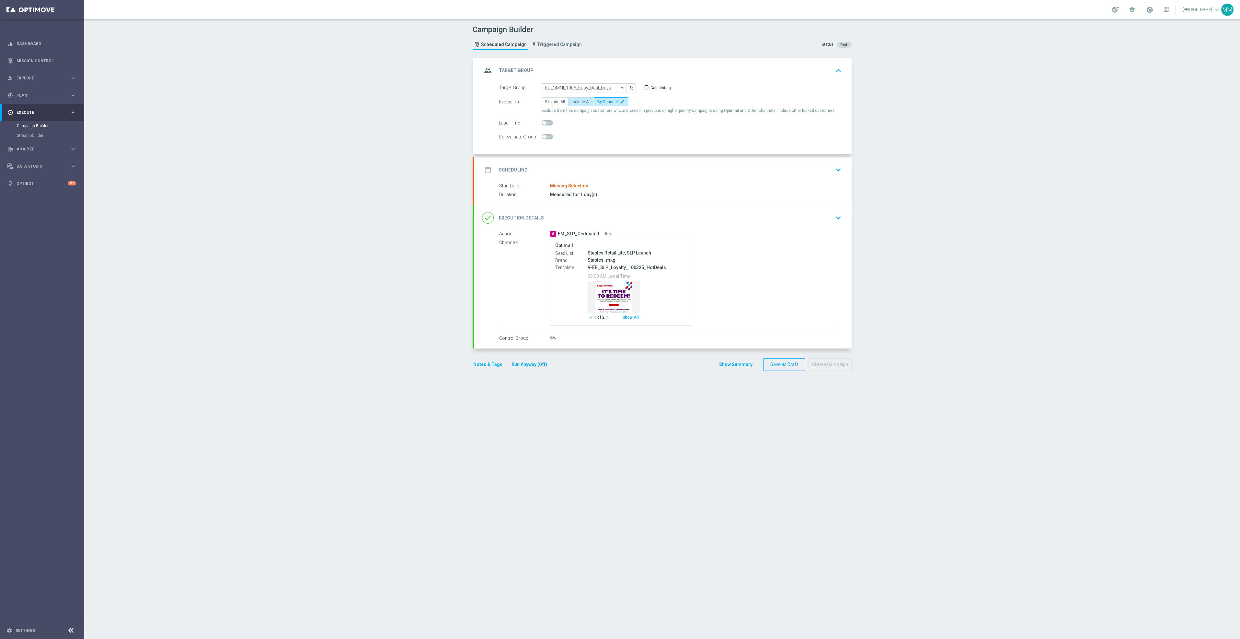
click at [576, 102] on input "Include All" at bounding box center [574, 103] width 4 height 4
radio input "true"
click at [640, 174] on div "date_range Scheduling keyboard_arrow_down" at bounding box center [663, 170] width 362 height 12
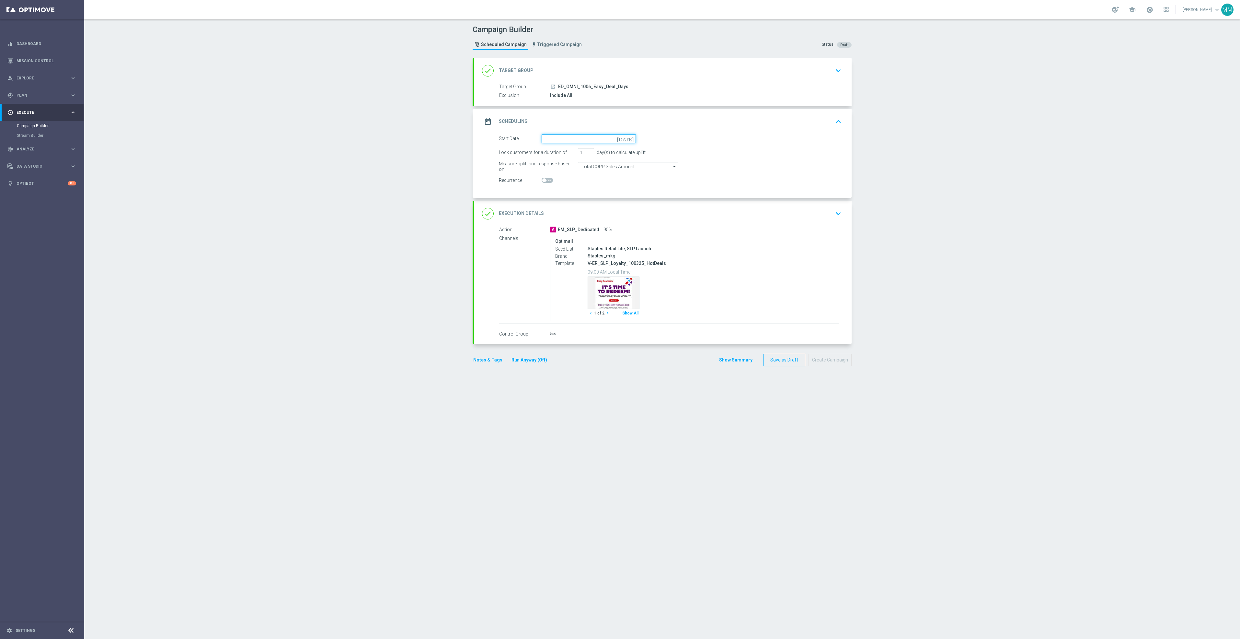
click at [589, 136] on input at bounding box center [589, 138] width 94 height 9
click at [551, 184] on span "6" at bounding box center [556, 185] width 10 height 10
type input "06 Oct 2025"
click at [761, 225] on div "done Execution Details keyboard_arrow_down" at bounding box center [662, 213] width 377 height 25
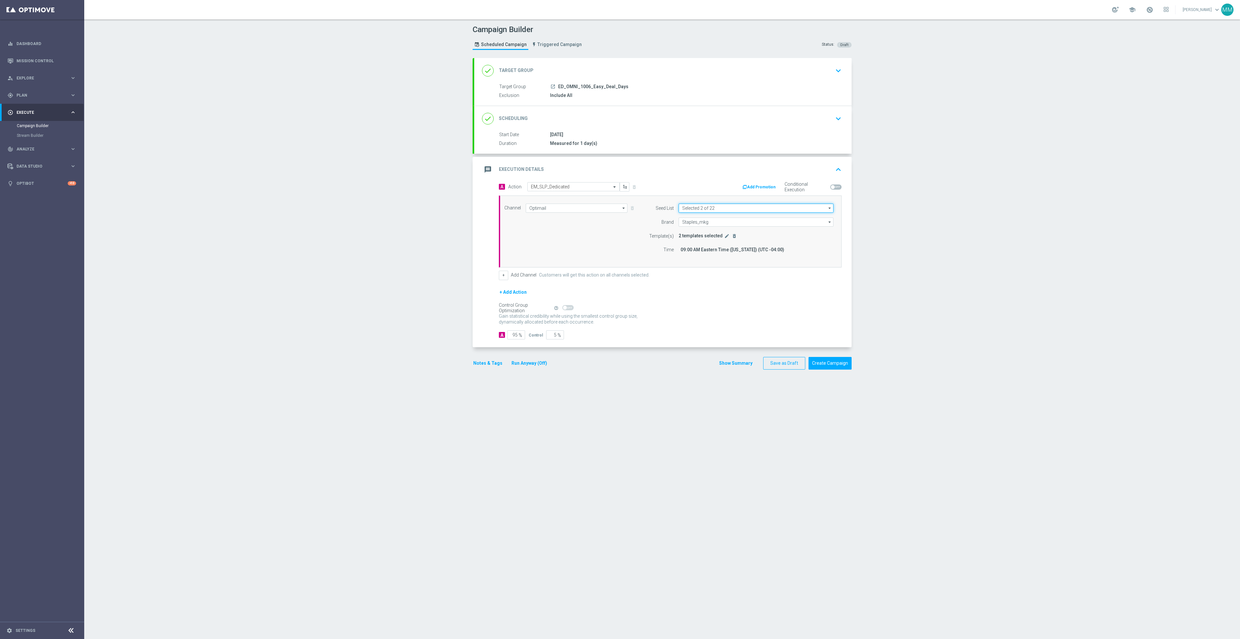
drag, startPoint x: 709, startPoint y: 210, endPoint x: 716, endPoint y: 212, distance: 6.5
click at [709, 210] on input "Selected 2 of 22" at bounding box center [756, 207] width 155 height 9
click at [702, 245] on div "SLP Launch" at bounding box center [699, 246] width 21 height 6
click at [706, 266] on div "Staples Retail Lite" at bounding box center [704, 265] width 32 height 6
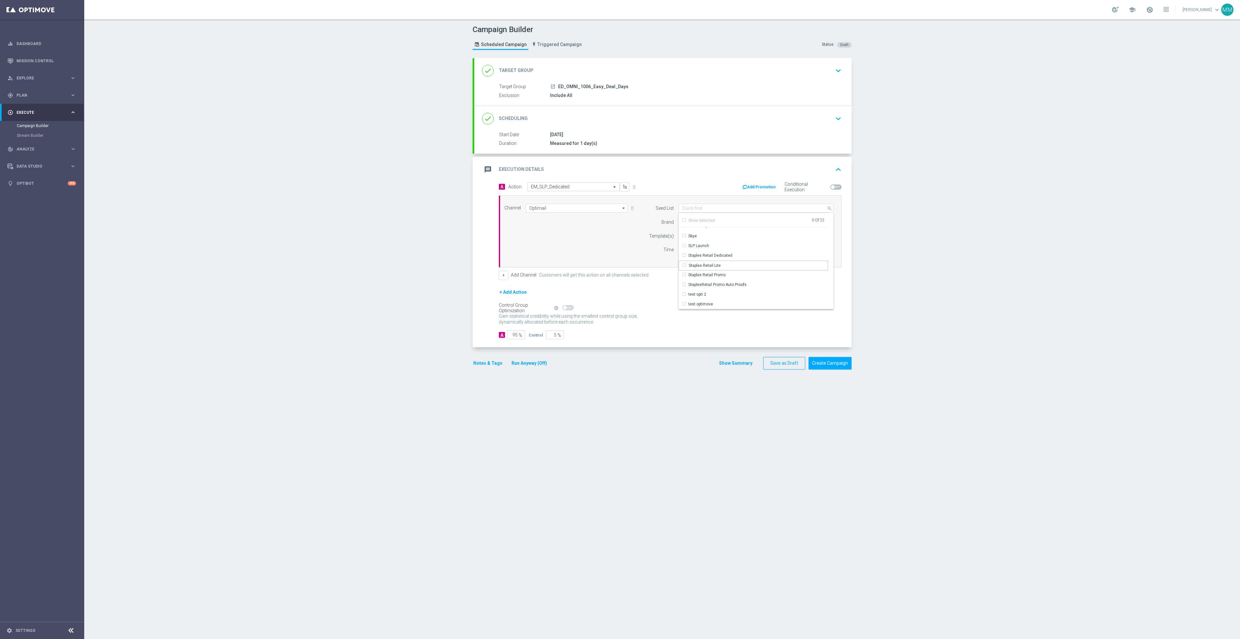
scroll to position [0, 0]
click at [727, 262] on div "COM Dedicateds" at bounding box center [754, 261] width 150 height 9
click at [604, 221] on div "Channel Optimail Optimail arrow_drop_down Show Selected 1 of 30 Optimail" at bounding box center [669, 231] width 339 height 56
type input "COM Dedicateds"
click at [706, 226] on input "Staples_mkg" at bounding box center [756, 221] width 155 height 9
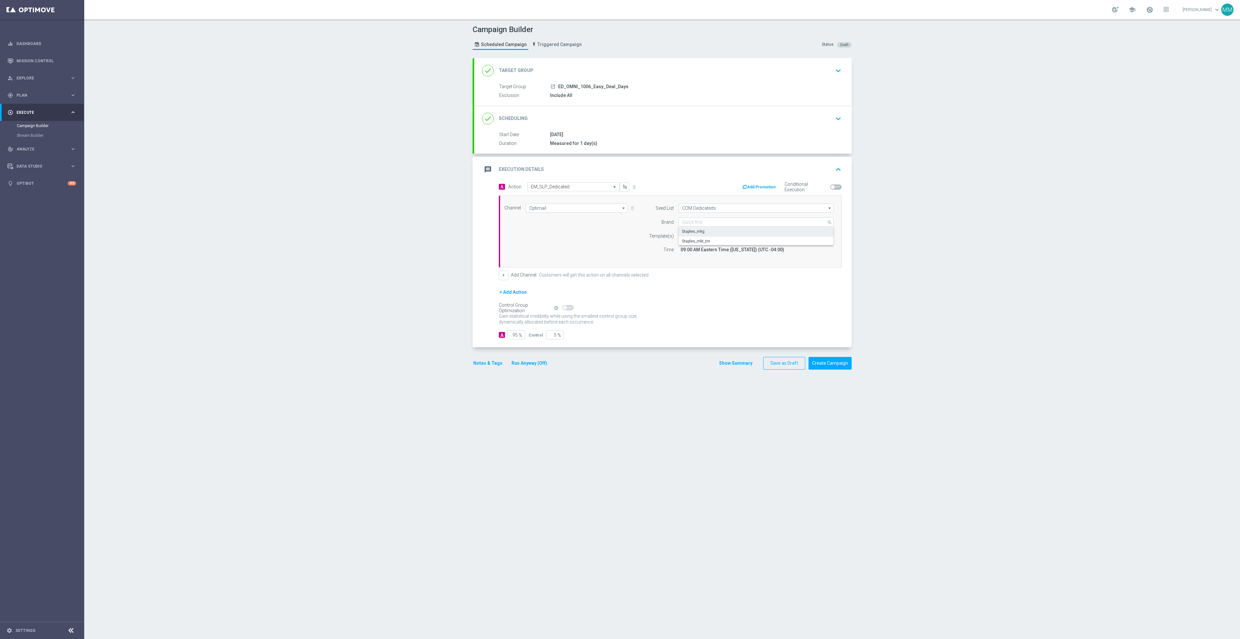
drag, startPoint x: 604, startPoint y: 222, endPoint x: 614, endPoint y: 224, distance: 10.1
click at [604, 222] on div "Channel Optimail Optimail arrow_drop_down Show Selected 1 of 30 Optimail" at bounding box center [669, 231] width 339 height 56
type input "Staples_mkg"
click at [686, 235] on span "2 templates selected" at bounding box center [701, 235] width 44 height 5
click at [724, 236] on icon "edit" at bounding box center [726, 235] width 5 height 5
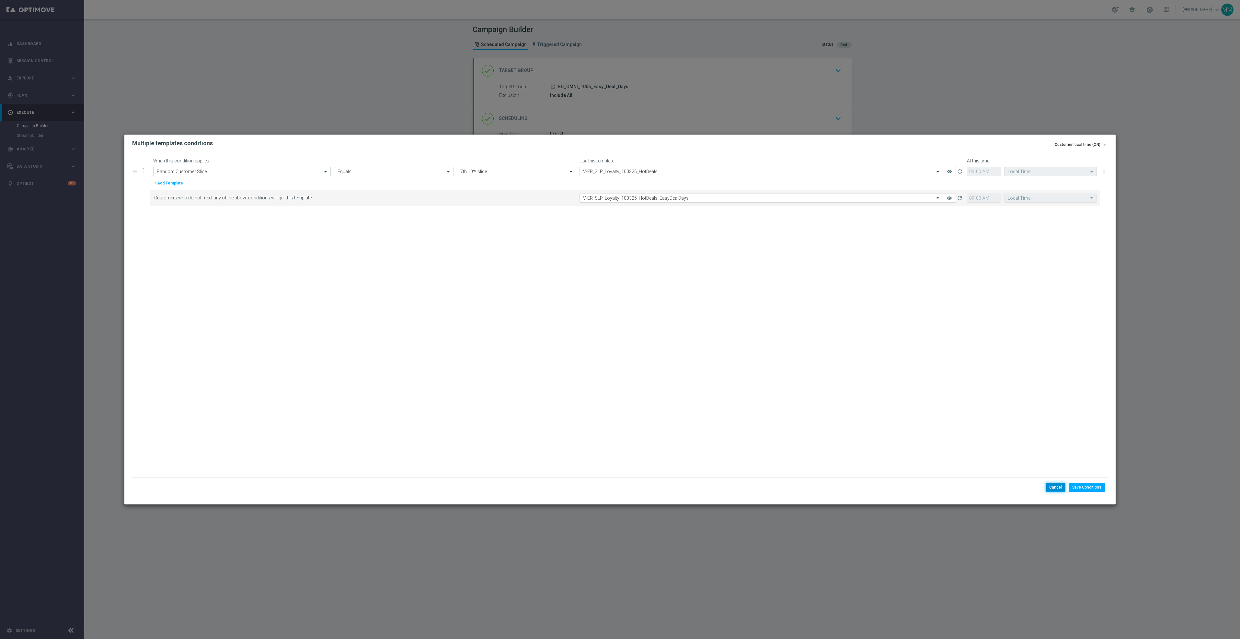
click at [1057, 486] on button "Cancel" at bounding box center [1056, 486] width 20 height 9
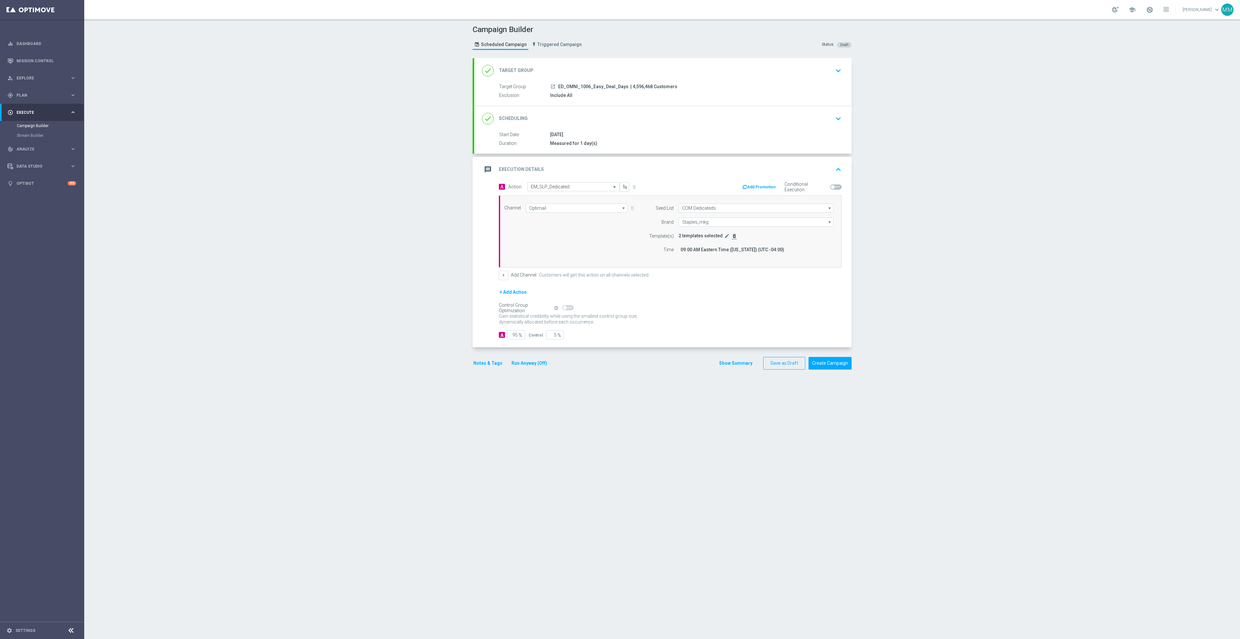
click at [732, 238] on icon "delete_forever" at bounding box center [734, 235] width 5 height 5
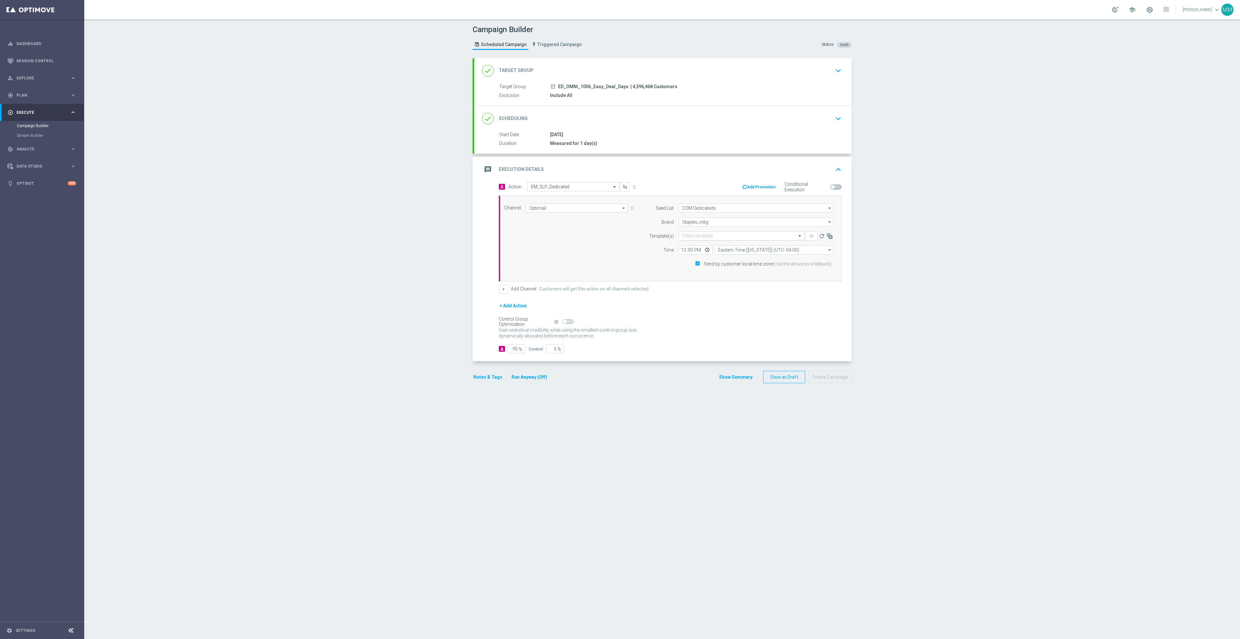
click at [725, 237] on input "text" at bounding box center [735, 236] width 106 height 6
click at [756, 243] on div "V-ED_DC_Loyalty_10062025_EasyDealDays" at bounding box center [741, 245] width 119 height 11
type input "v-ed_dc_loyalty"
click at [703, 250] on input "12:00" at bounding box center [696, 249] width 34 height 9
type input "09:00"
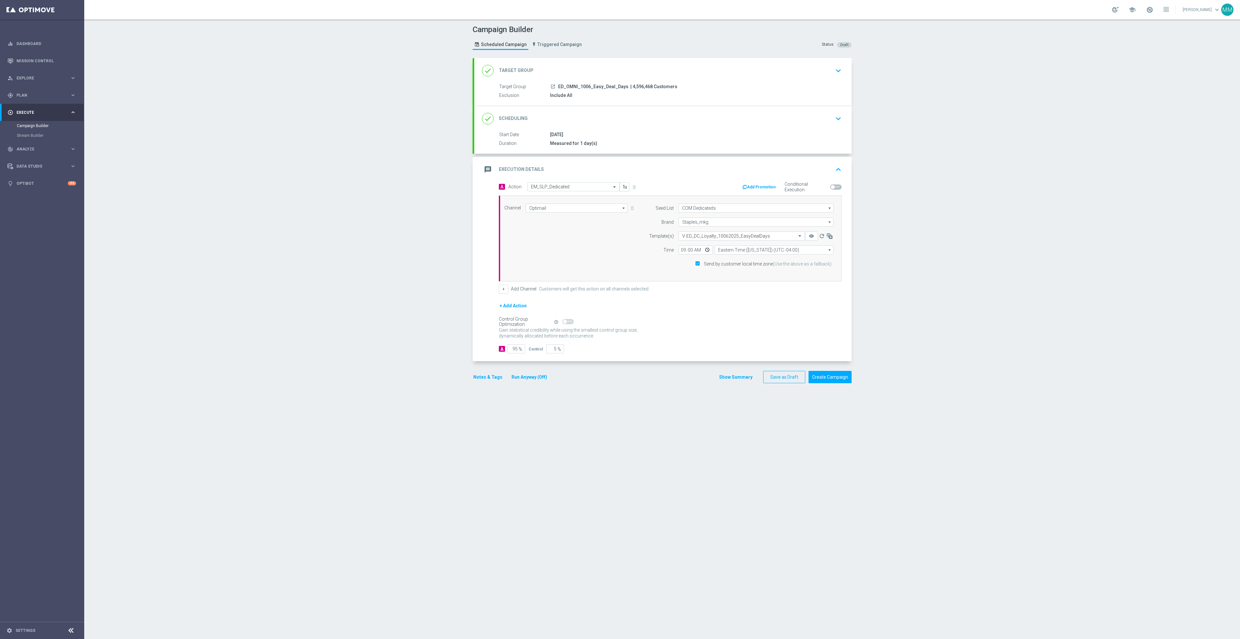
click at [758, 302] on form "A Action Select action EM_SLP_Dedicated delete_forever Add Promotion Conditiona…" at bounding box center [670, 267] width 343 height 171
click at [809, 236] on icon "remove_red_eye" at bounding box center [811, 235] width 5 height 5
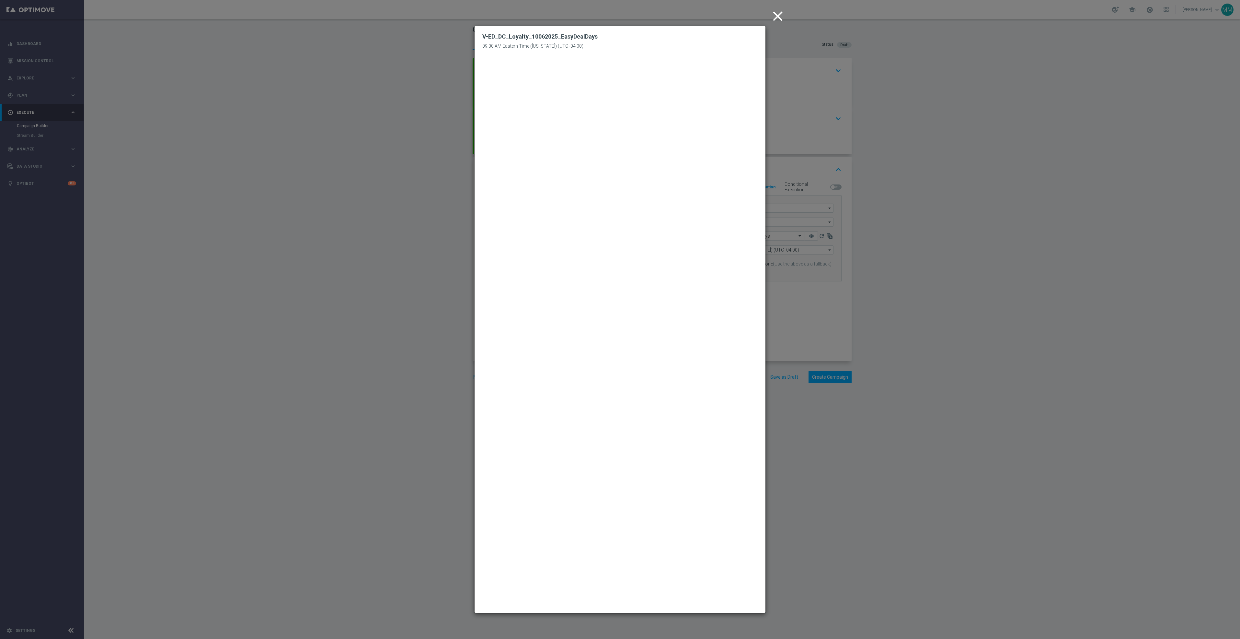
click at [779, 16] on icon "close" at bounding box center [778, 16] width 16 height 16
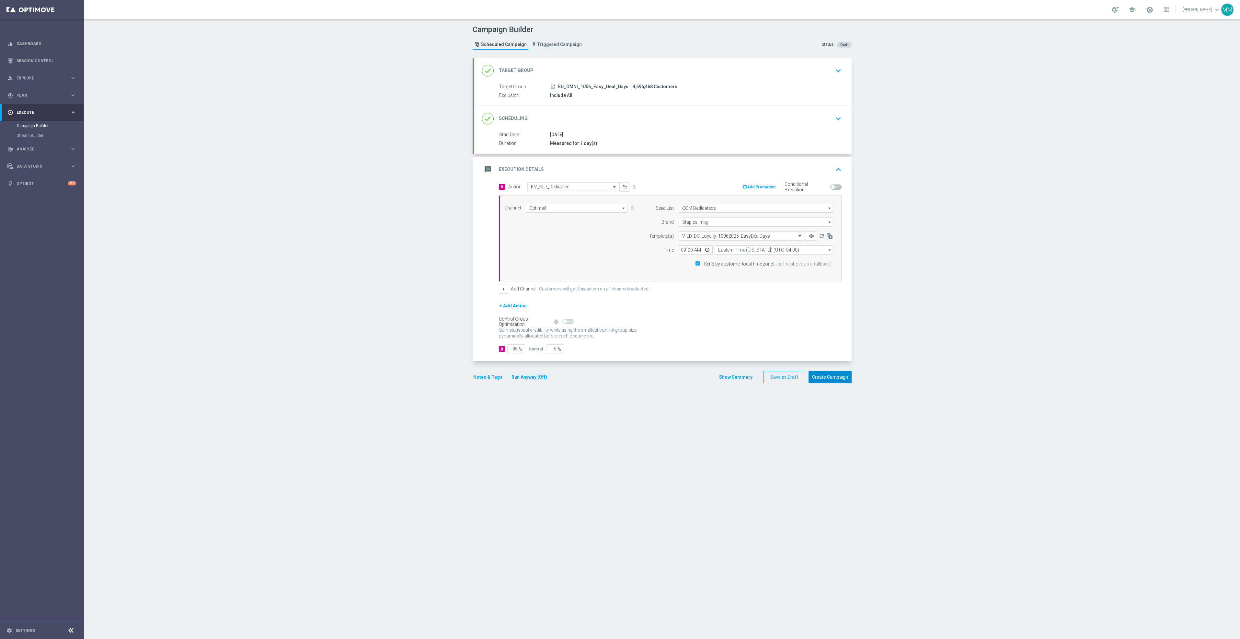
click at [831, 380] on button "Create Campaign" at bounding box center [830, 377] width 43 height 13
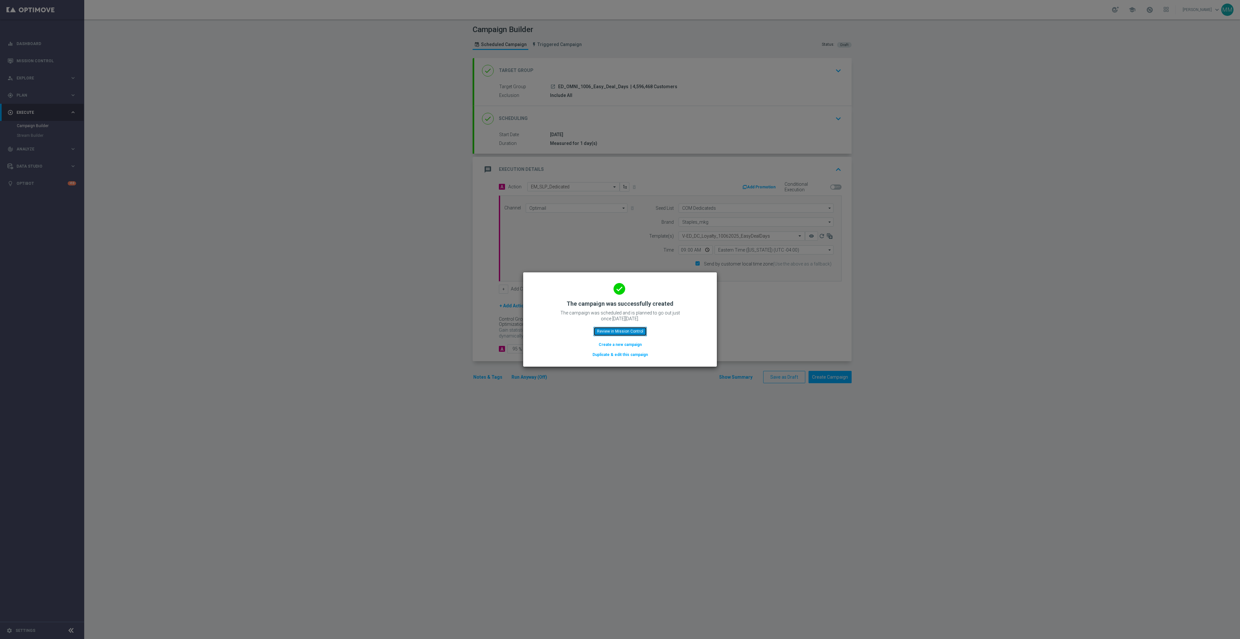
click at [629, 328] on button "Review in Mission Control" at bounding box center [619, 331] width 53 height 9
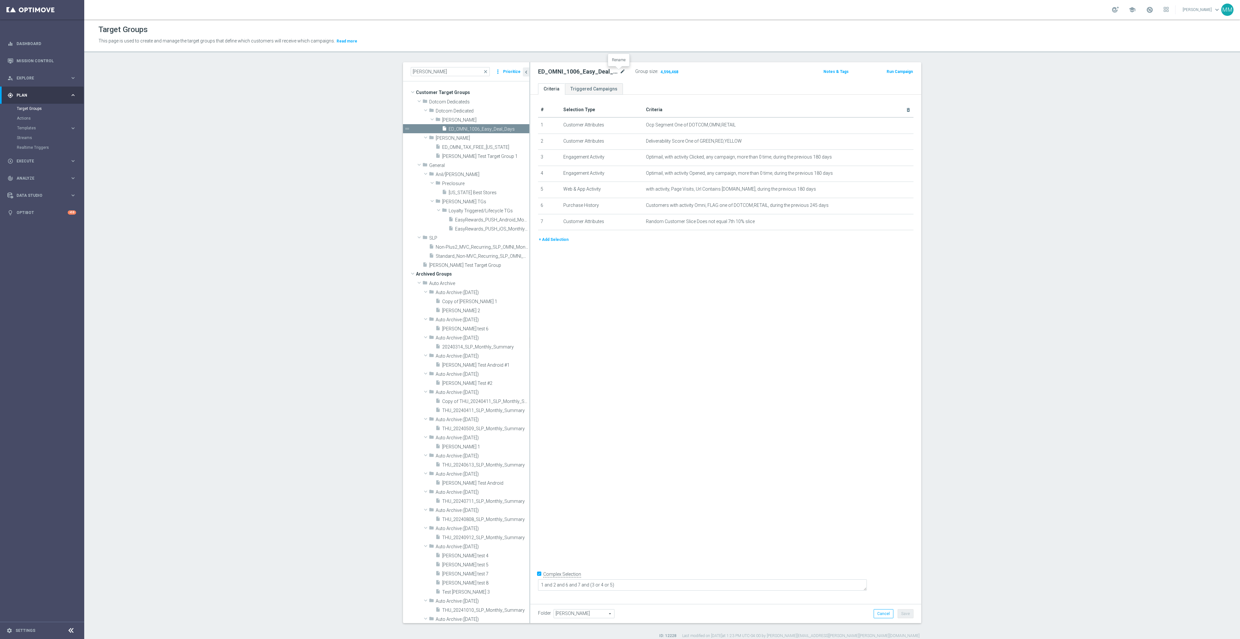
click at [620, 71] on icon "mode_edit" at bounding box center [623, 72] width 6 height 8
